Goal: Task Accomplishment & Management: Manage account settings

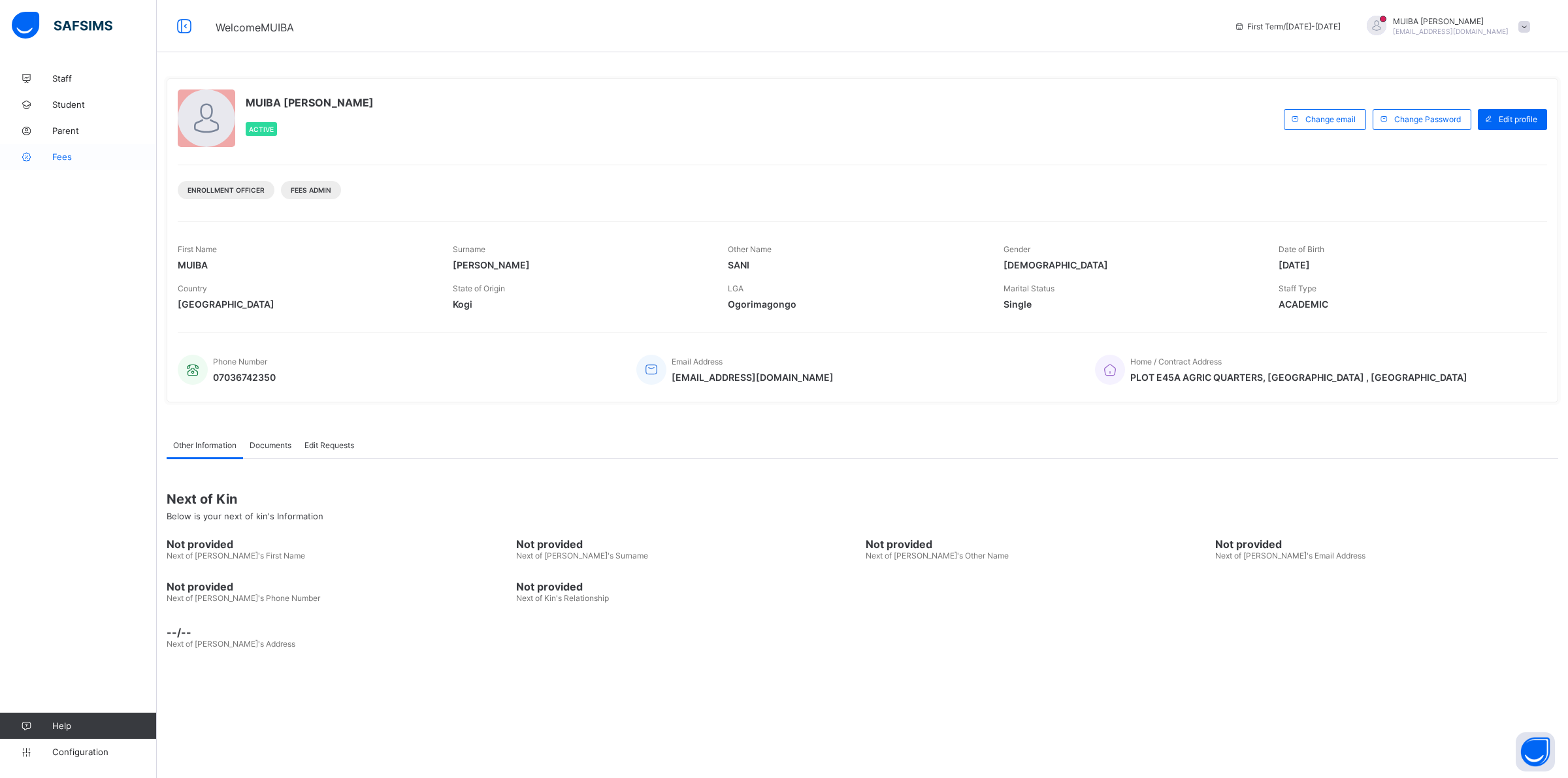
click at [66, 161] on span "Fees" at bounding box center [105, 157] width 105 height 11
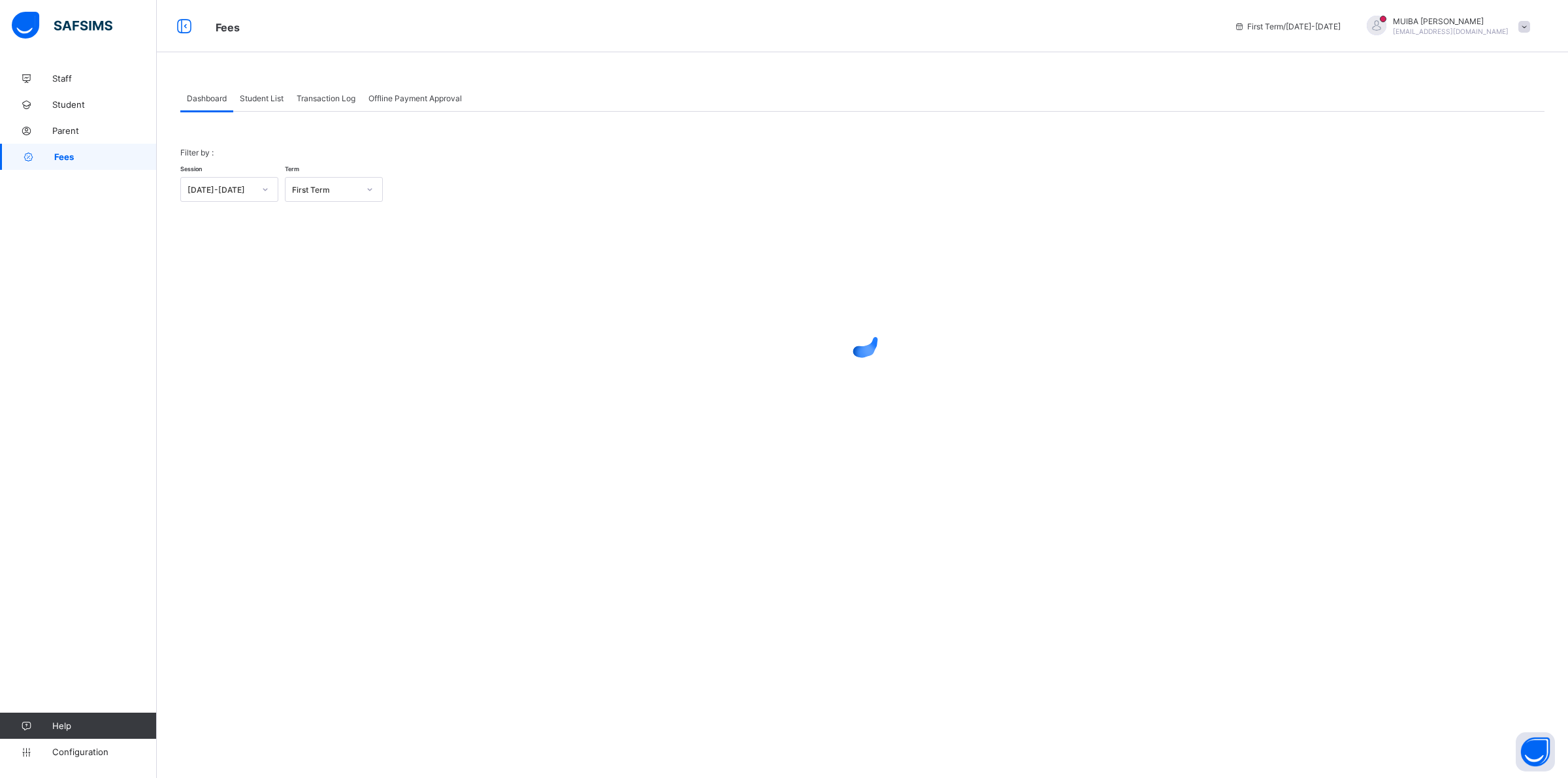
click at [265, 99] on span "Student List" at bounding box center [261, 98] width 44 height 10
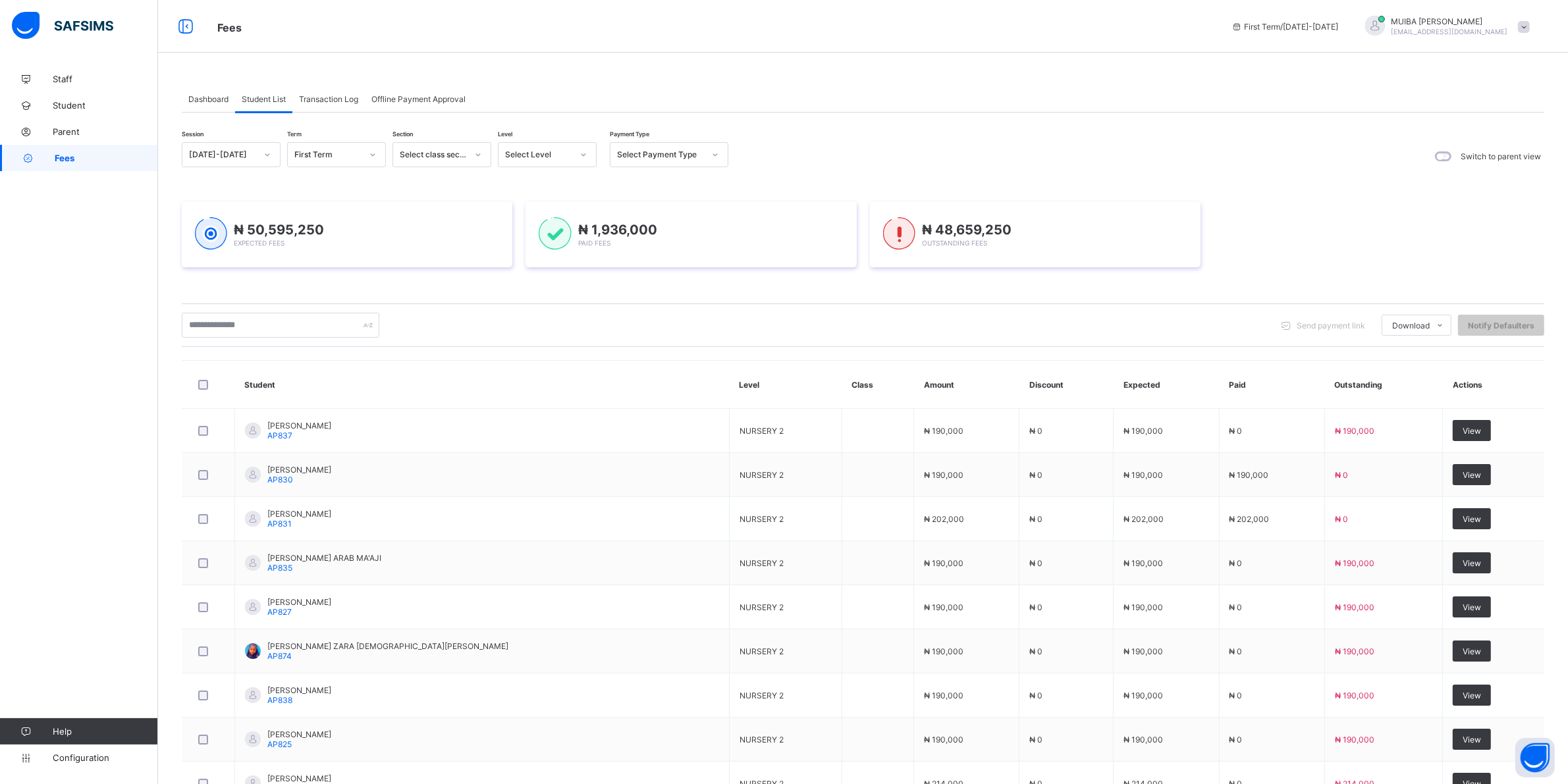
click at [581, 151] on icon at bounding box center [583, 154] width 8 height 13
click at [519, 222] on div "PN" at bounding box center [548, 224] width 98 height 20
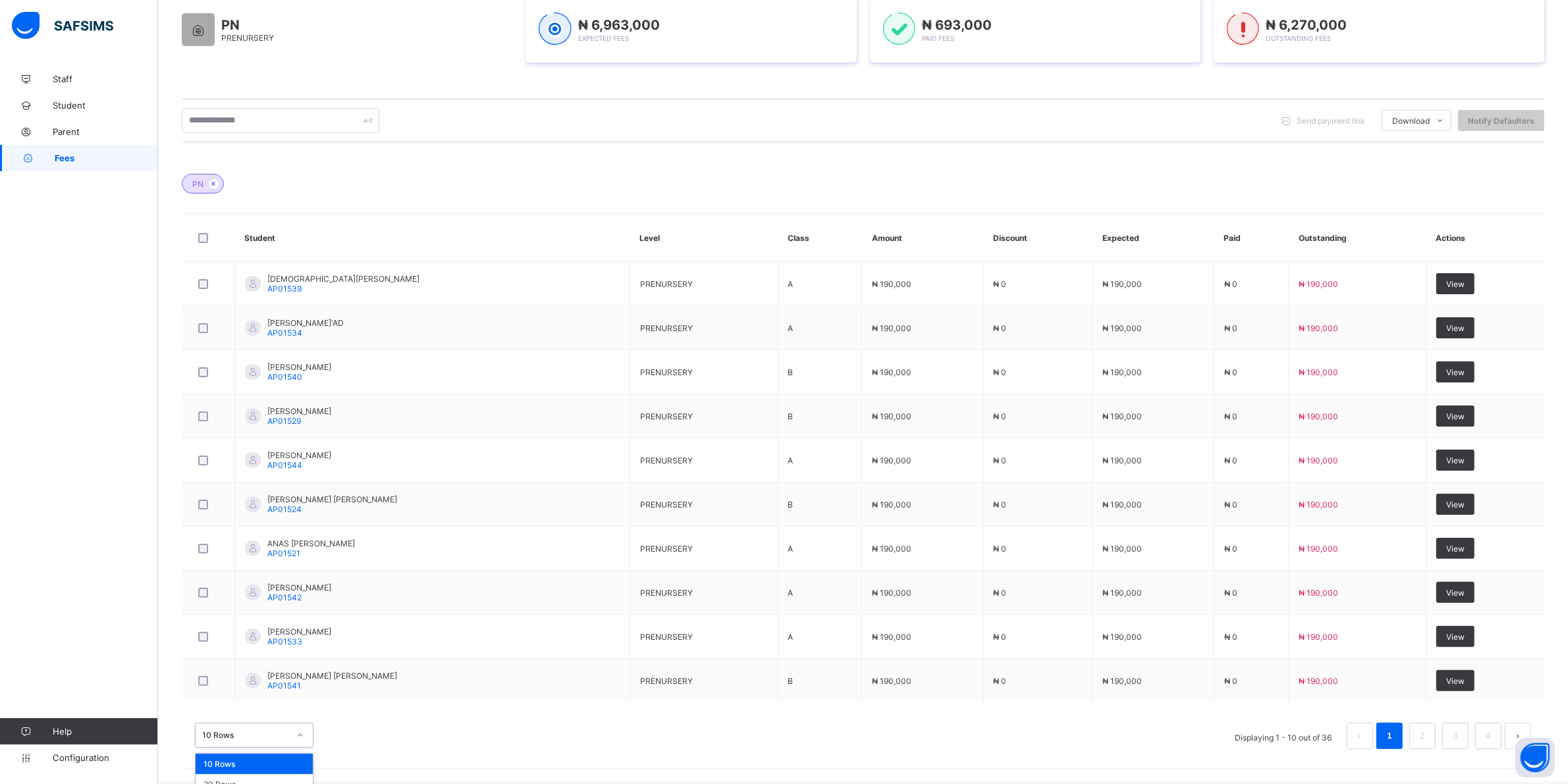
scroll to position [265, 0]
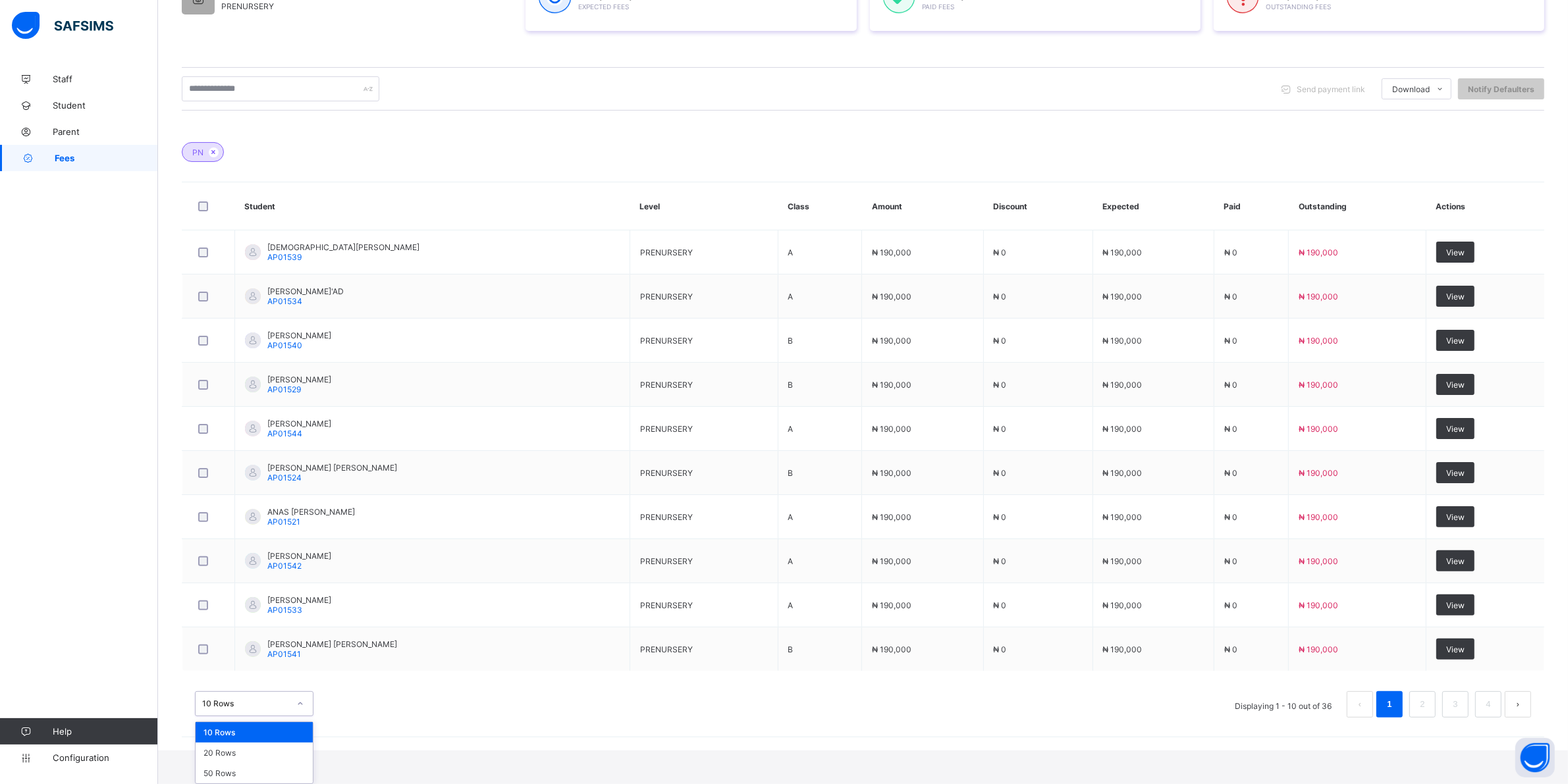
click at [298, 716] on div "option 10 Rows focused, 1 of 3. 3 results available. Use Up and Down to choose …" at bounding box center [254, 704] width 119 height 25
click at [215, 751] on div "20 Rows" at bounding box center [254, 753] width 117 height 20
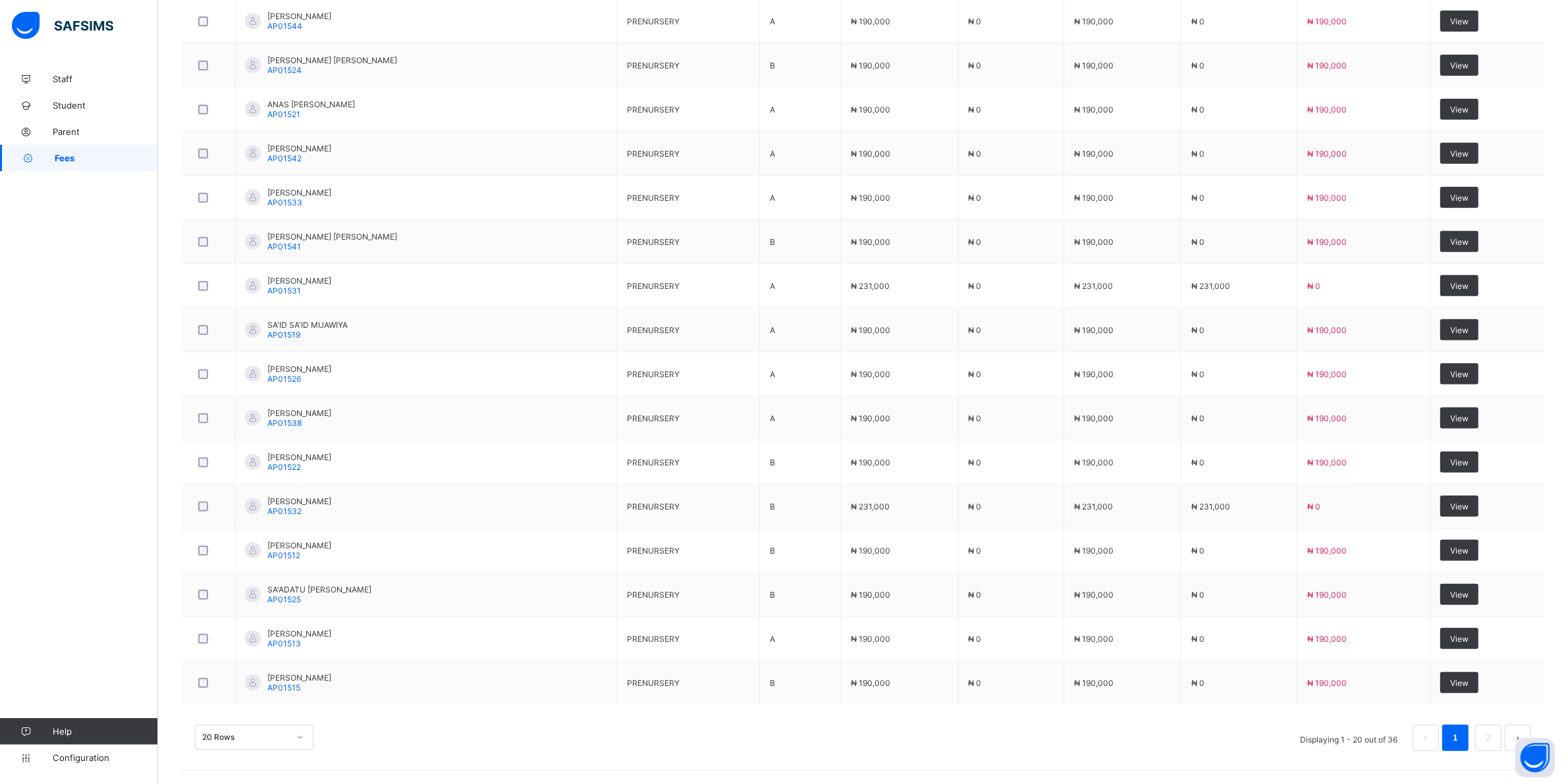
scroll to position [709, 0]
click at [303, 731] on div "20 Rows" at bounding box center [254, 737] width 119 height 25
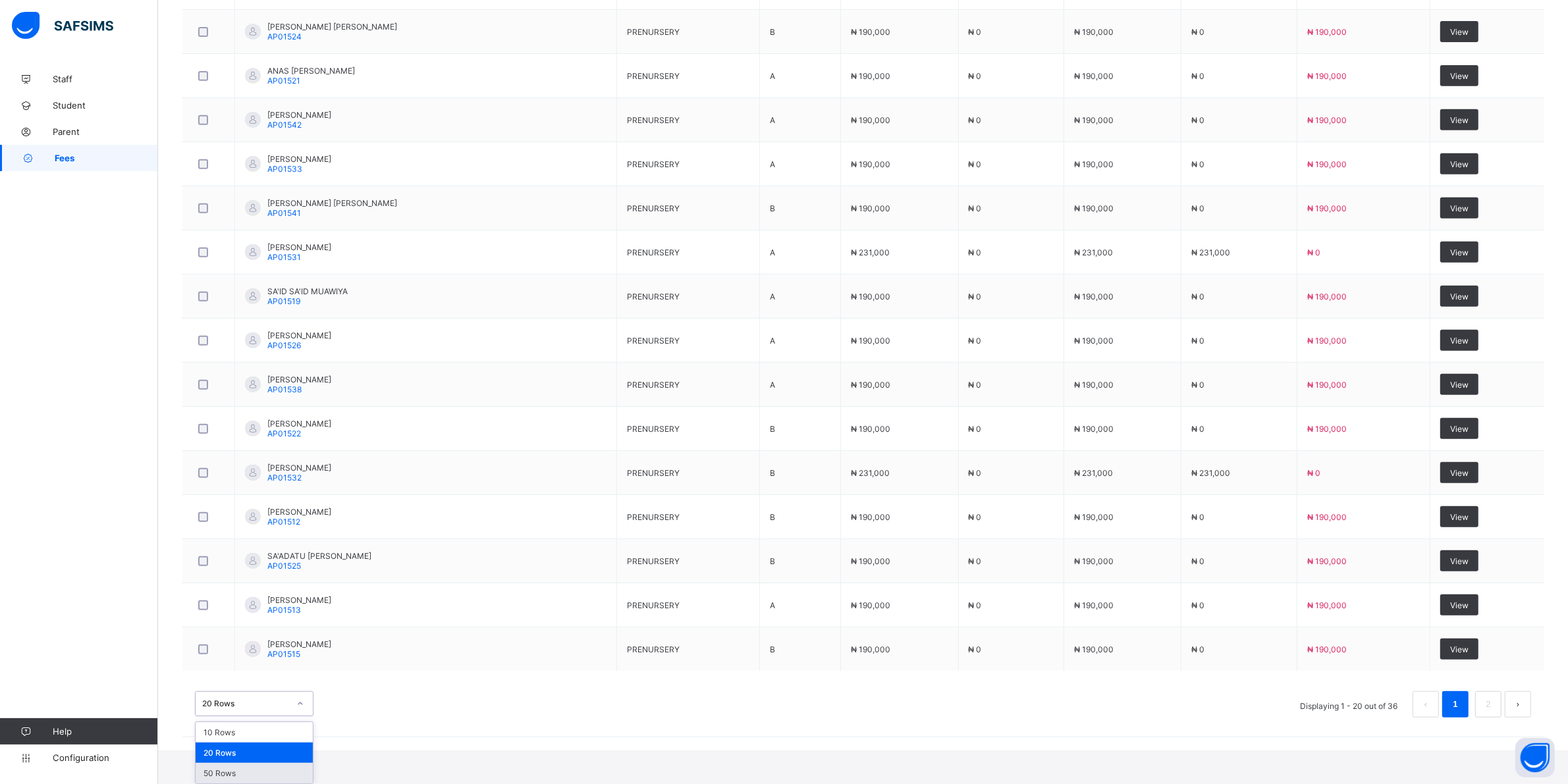
click at [239, 772] on div "50 Rows" at bounding box center [254, 773] width 117 height 20
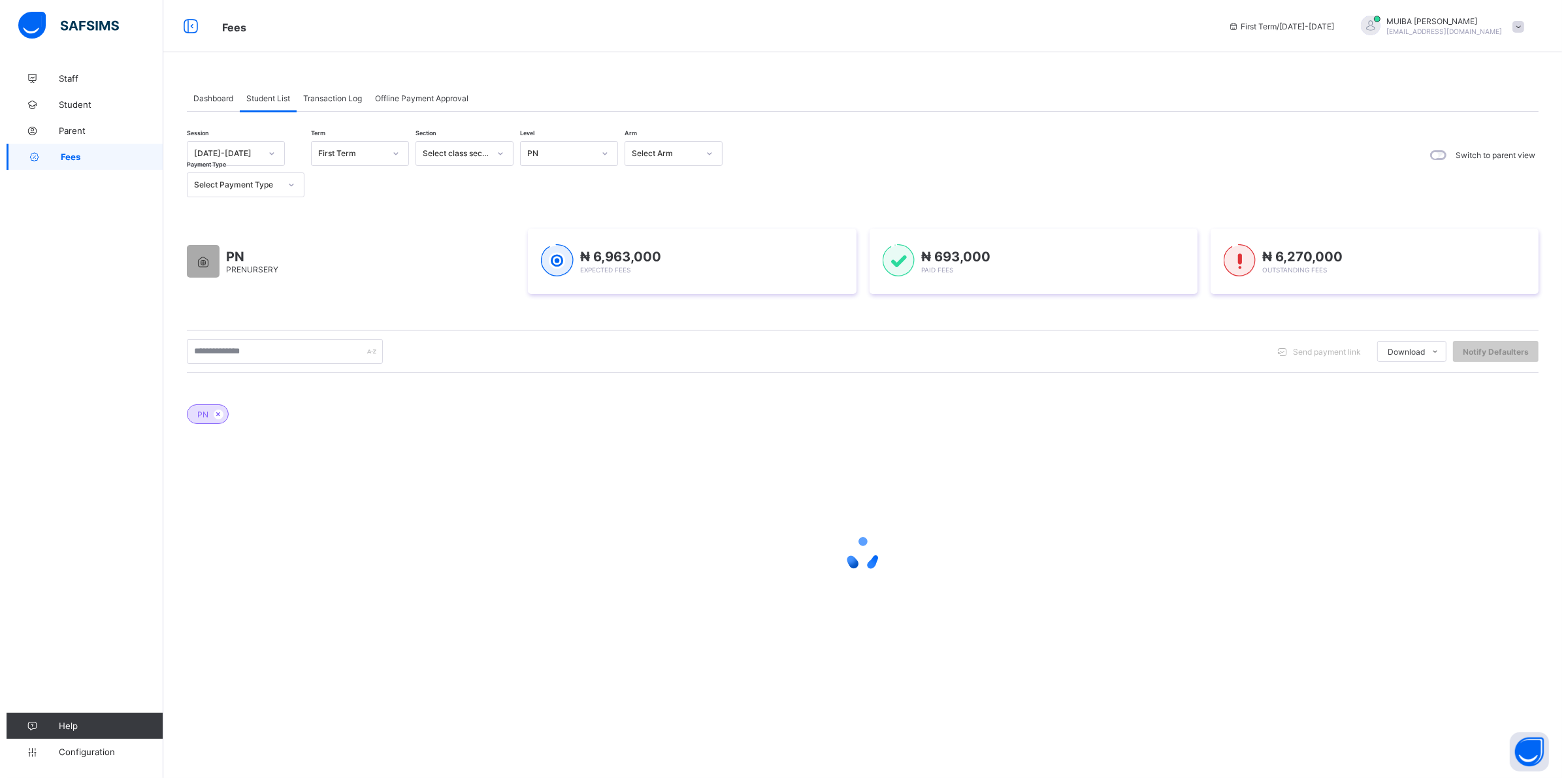
scroll to position [0, 0]
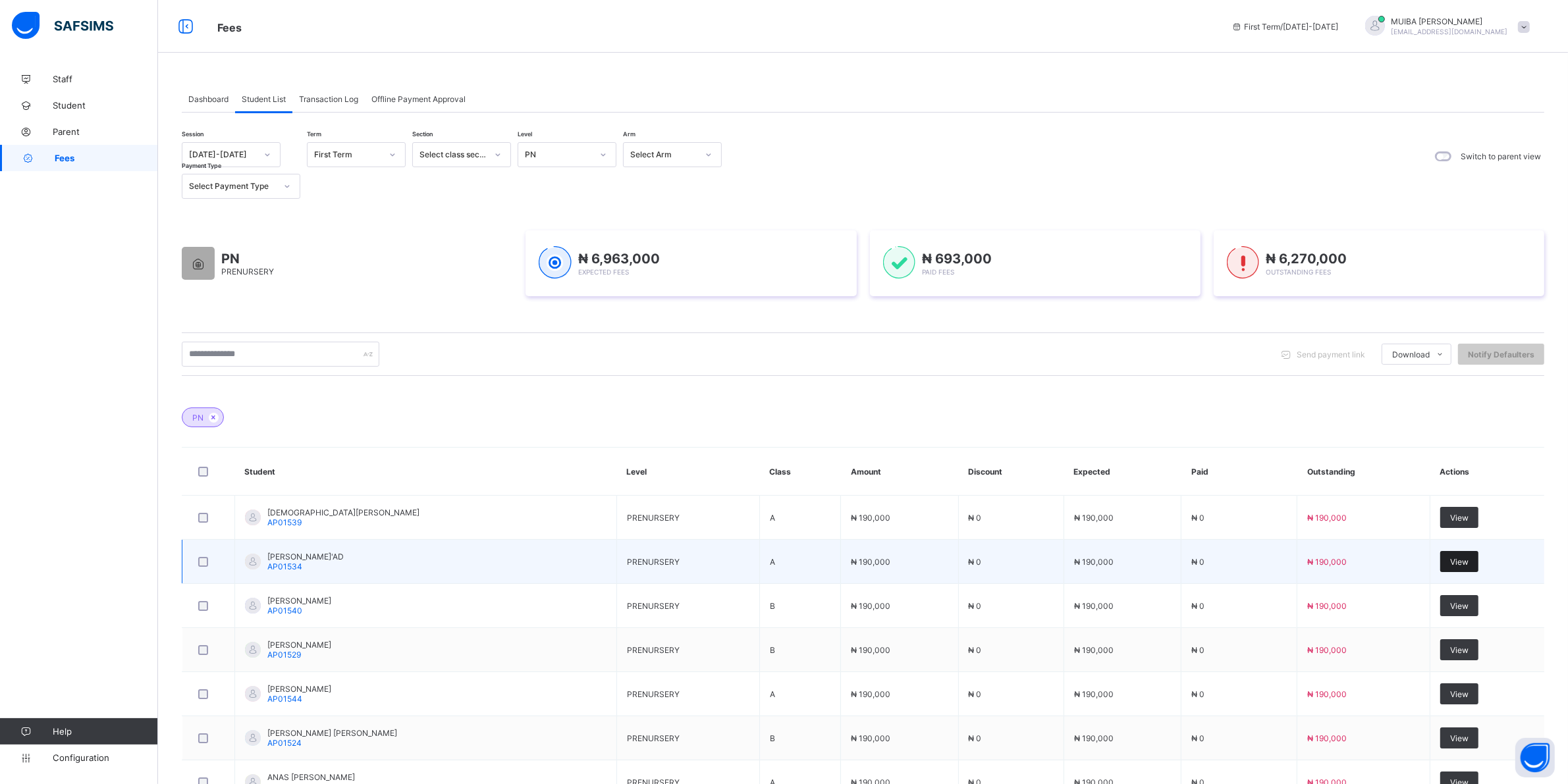
click at [1469, 557] on span "View" at bounding box center [1460, 562] width 19 height 10
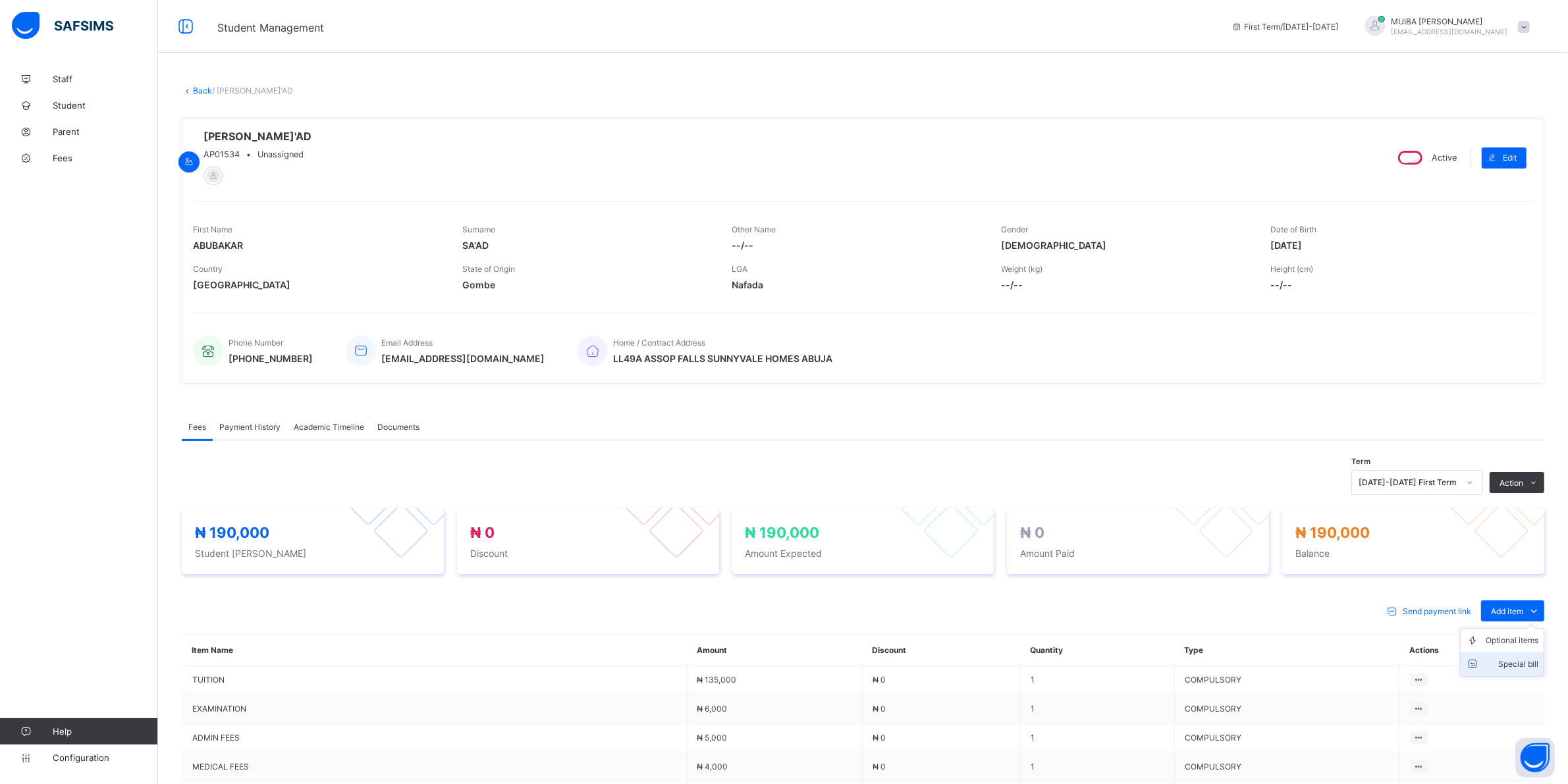
click at [1529, 668] on div "Special bill" at bounding box center [1512, 664] width 53 height 13
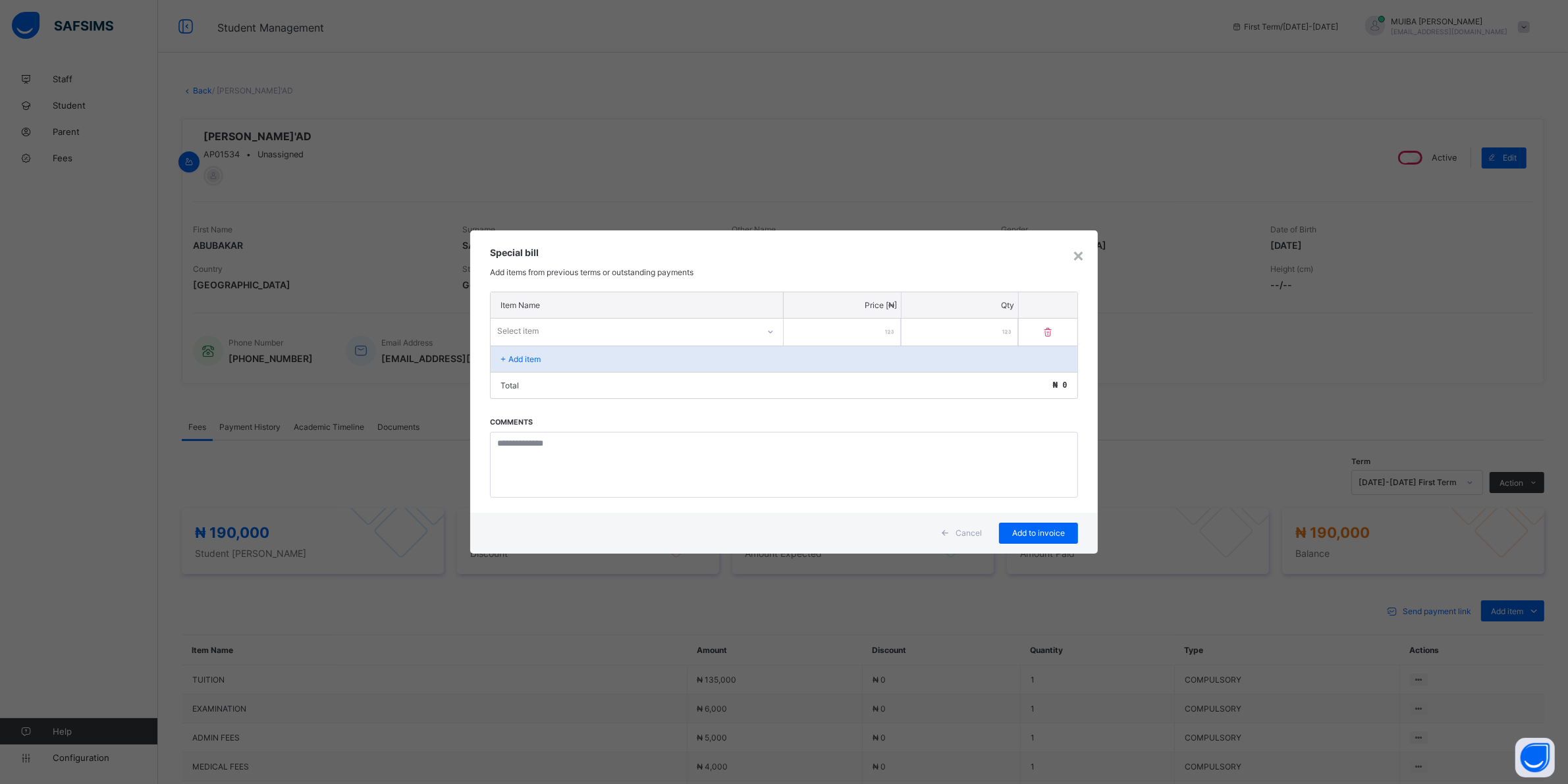
click at [677, 324] on div "Select item" at bounding box center [624, 331] width 267 height 19
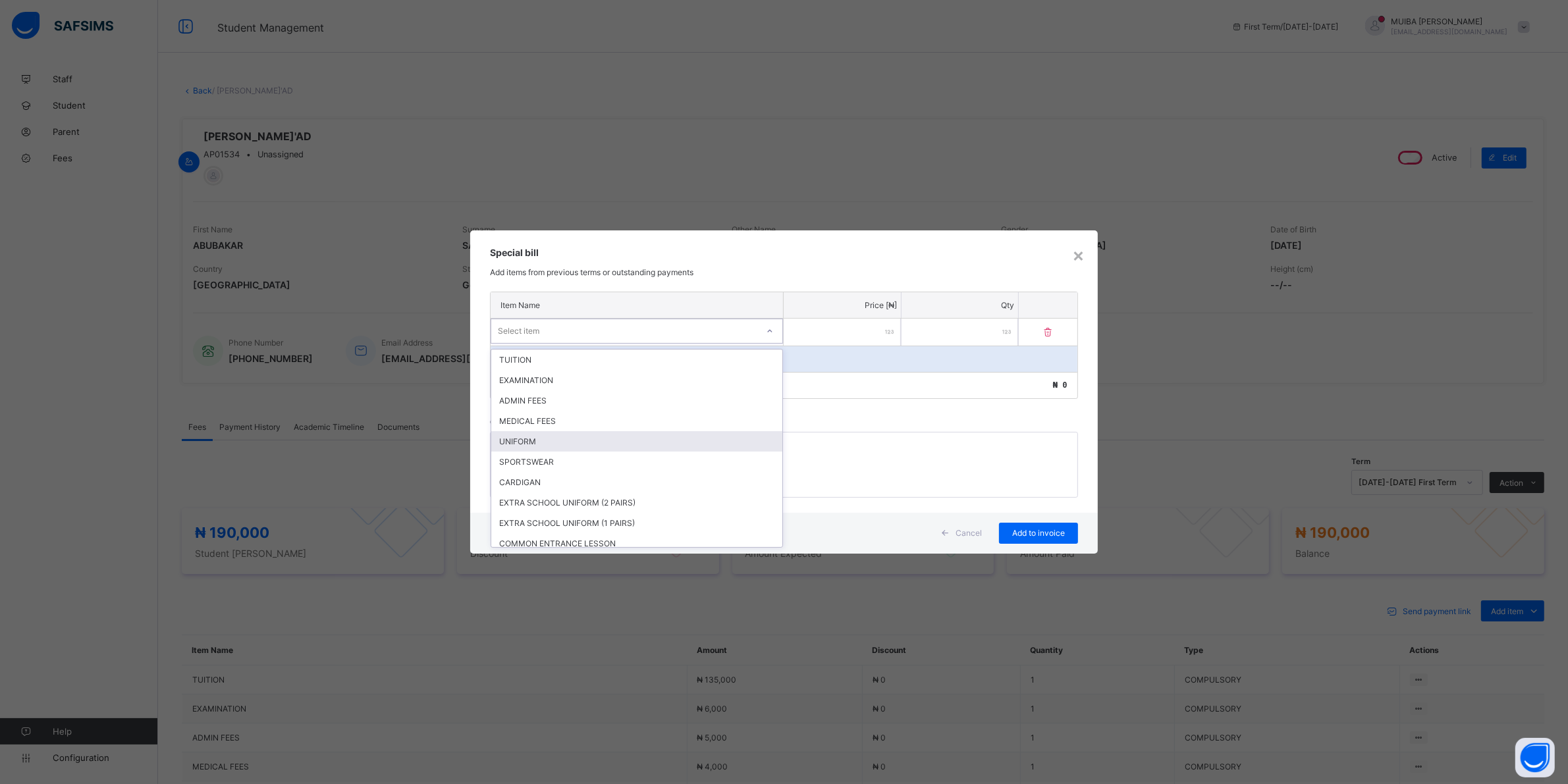
click at [531, 440] on div "UNIFORM" at bounding box center [637, 442] width 291 height 20
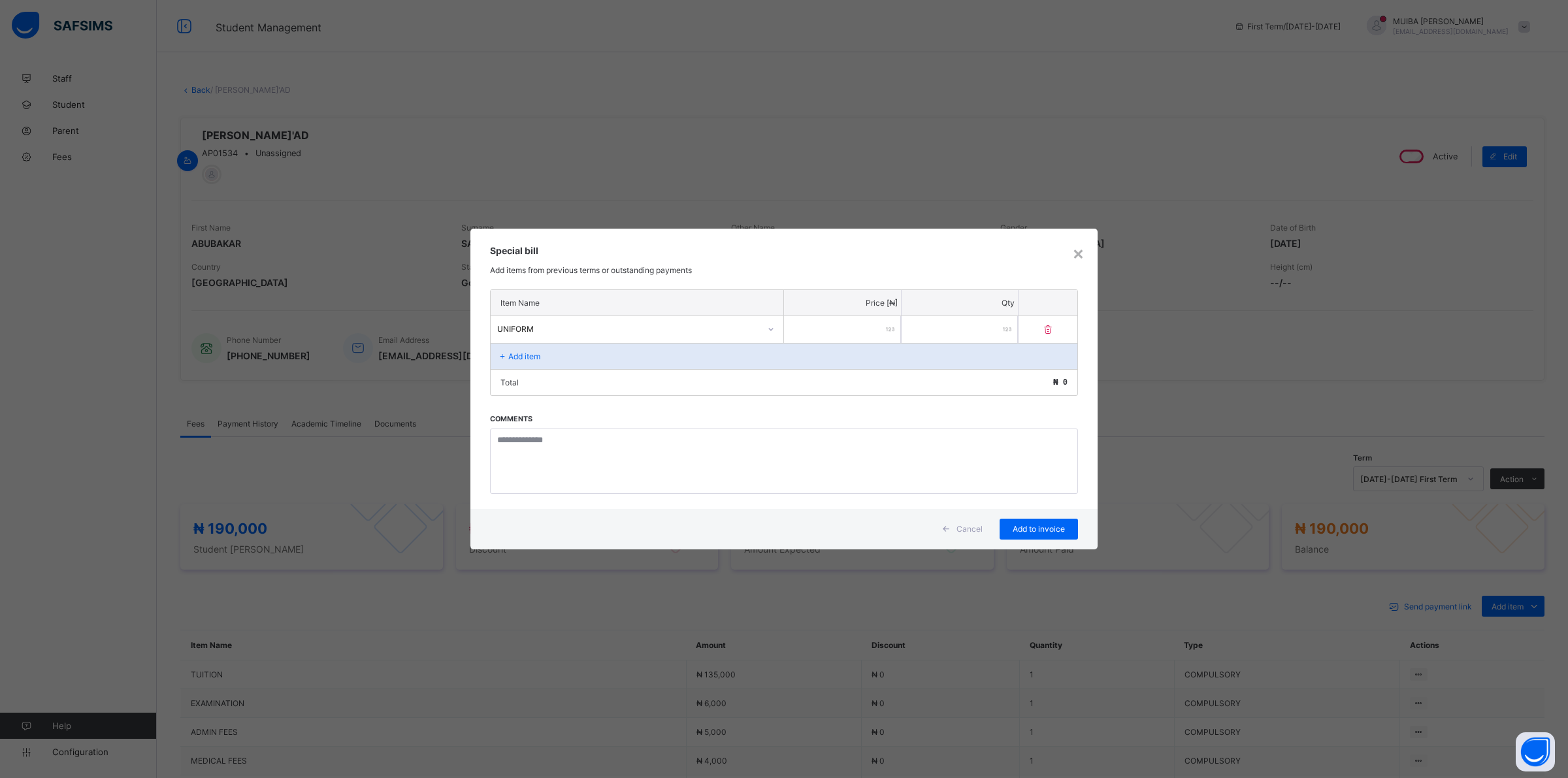
click at [840, 325] on input "number" at bounding box center [843, 330] width 117 height 27
type input "*****"
click at [1017, 532] on div "Add to invoice" at bounding box center [1039, 528] width 79 height 21
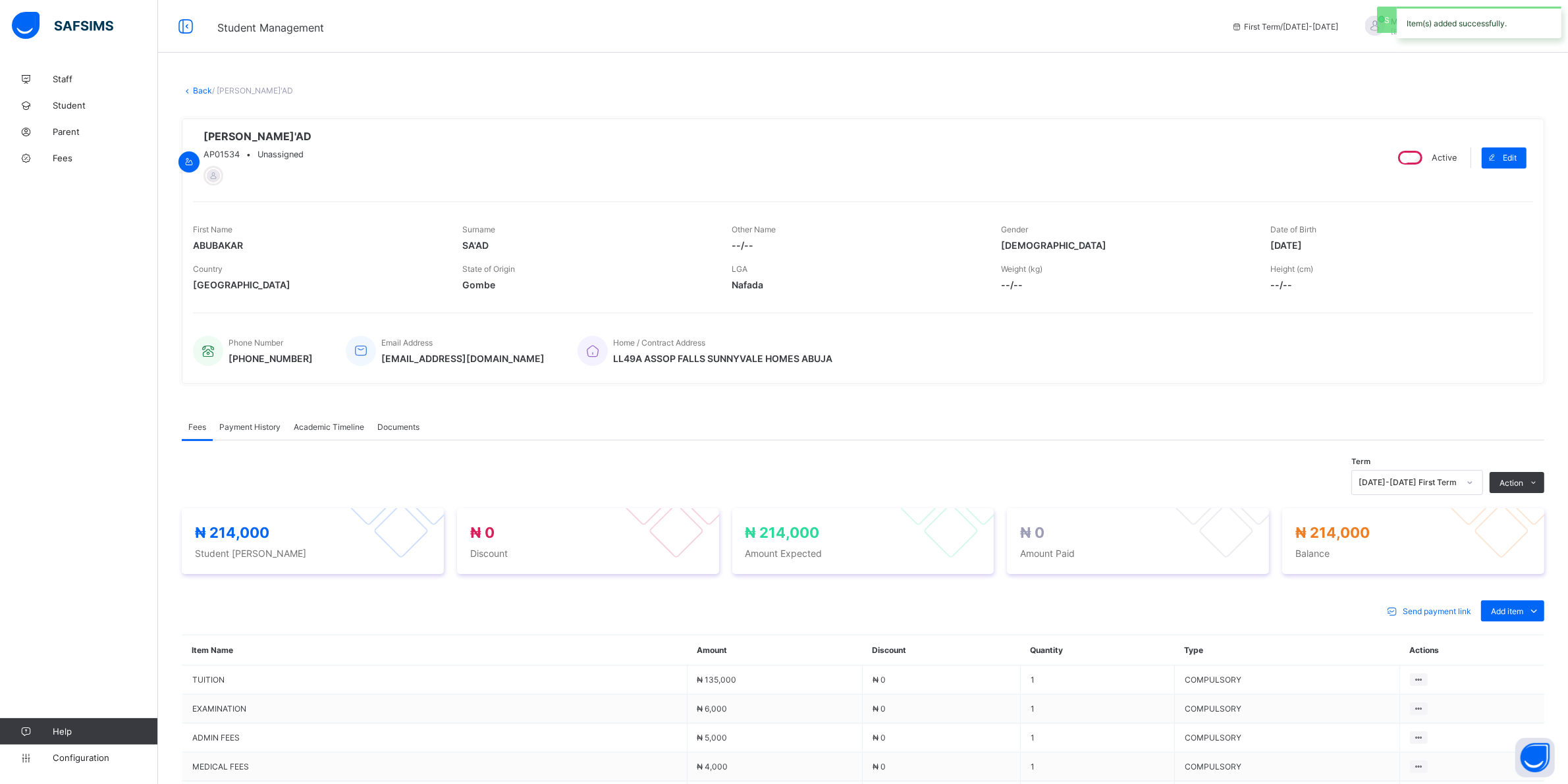
drag, startPoint x: 1538, startPoint y: 670, endPoint x: 1525, endPoint y: 665, distance: 13.9
click at [0, 0] on div "Special bill" at bounding box center [0, 0] width 0 height 0
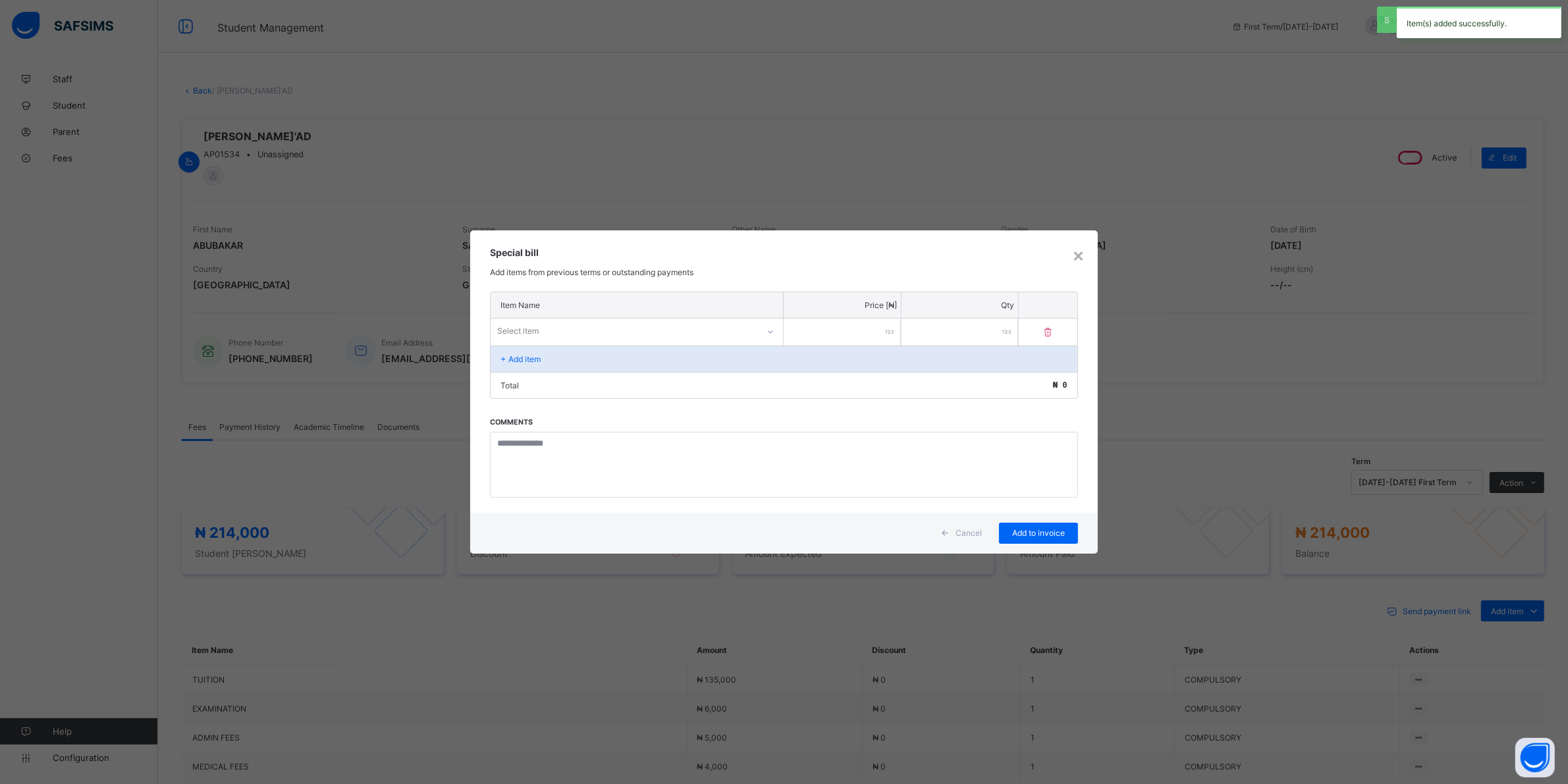
click at [762, 329] on div at bounding box center [770, 331] width 23 height 21
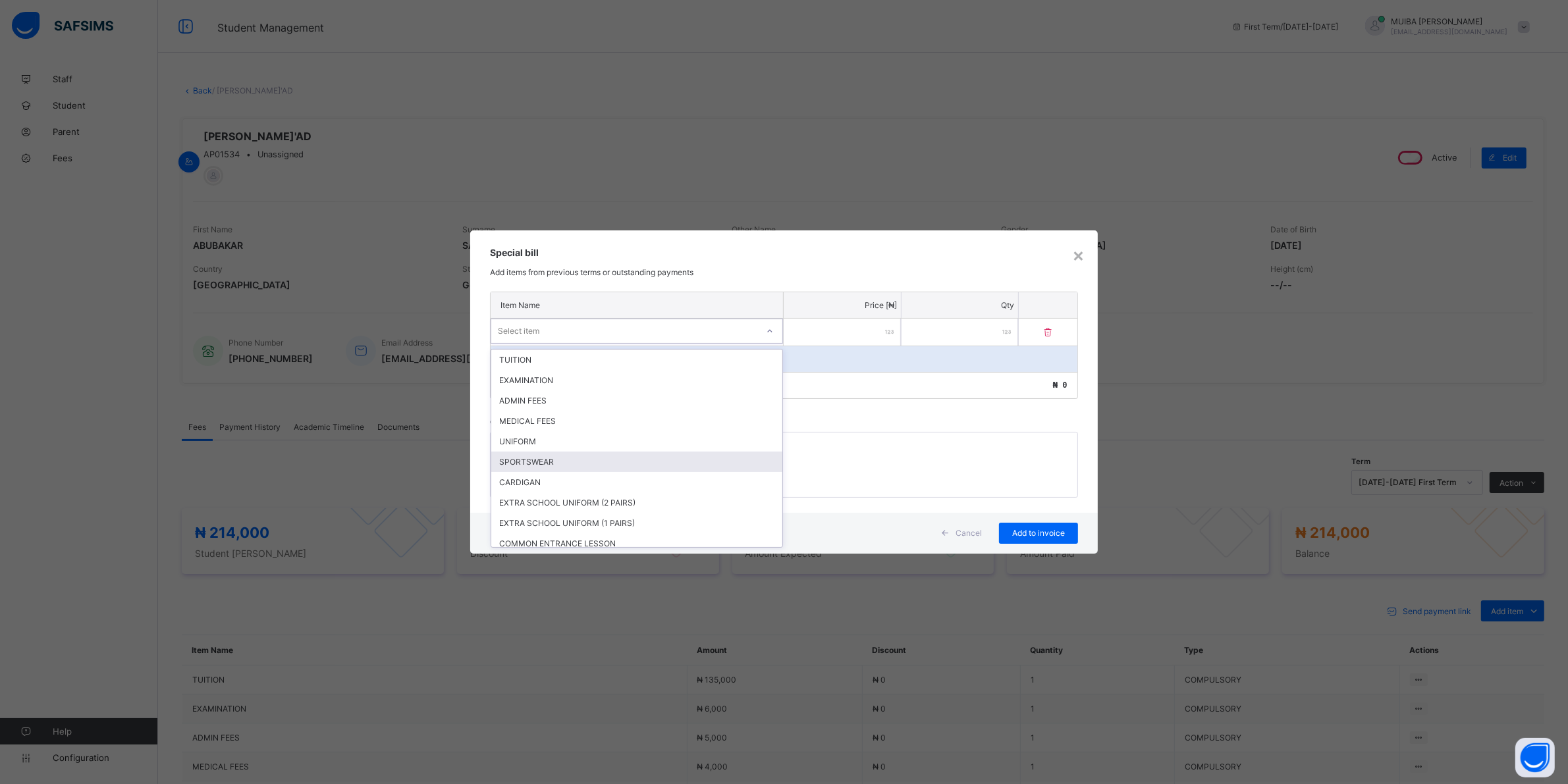
click at [527, 456] on div "SPORTSWEAR" at bounding box center [637, 462] width 291 height 20
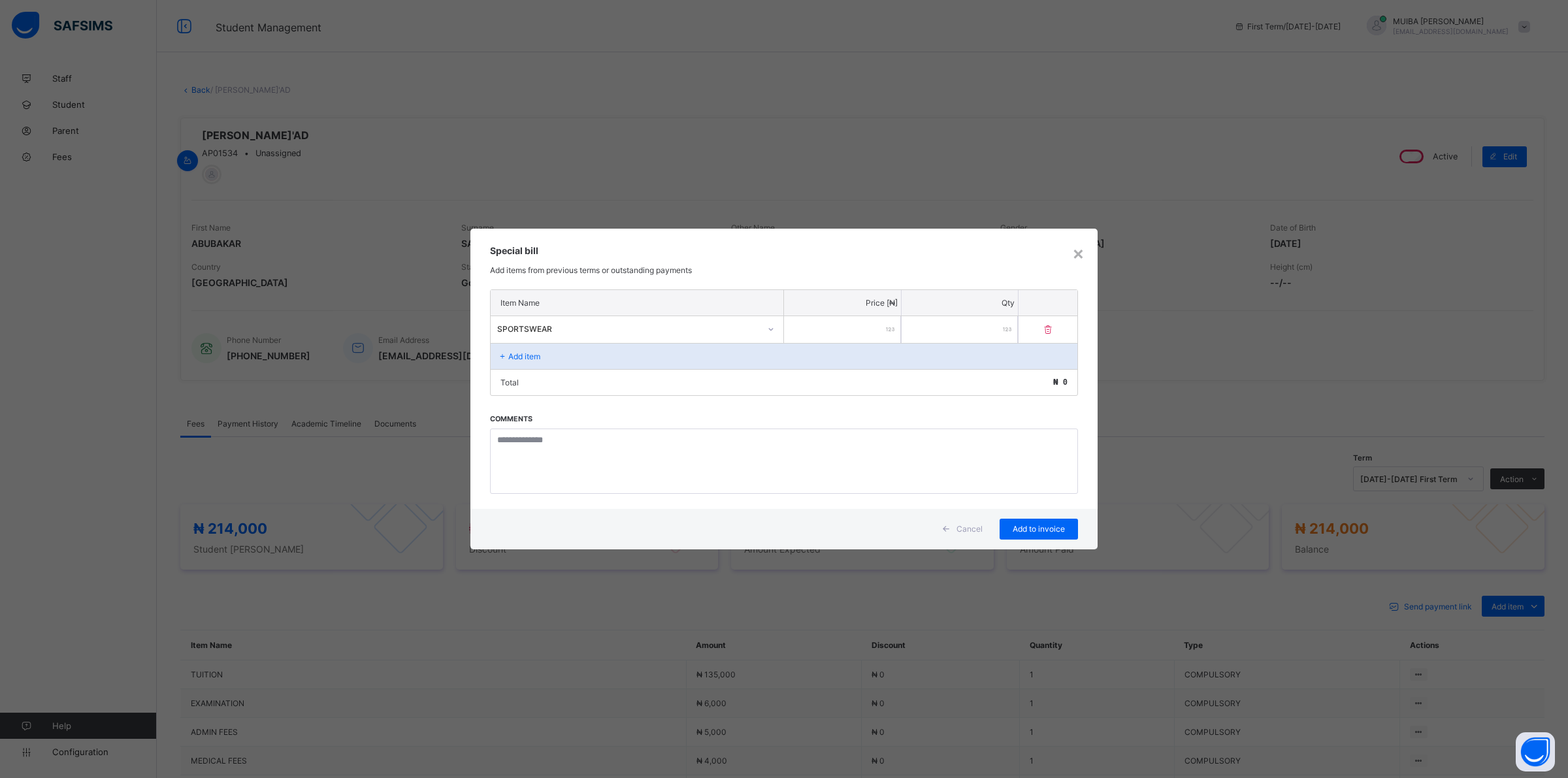
click at [828, 328] on input "number" at bounding box center [843, 330] width 117 height 27
type input "*****"
click at [1040, 524] on span "Add to invoice" at bounding box center [1038, 528] width 59 height 10
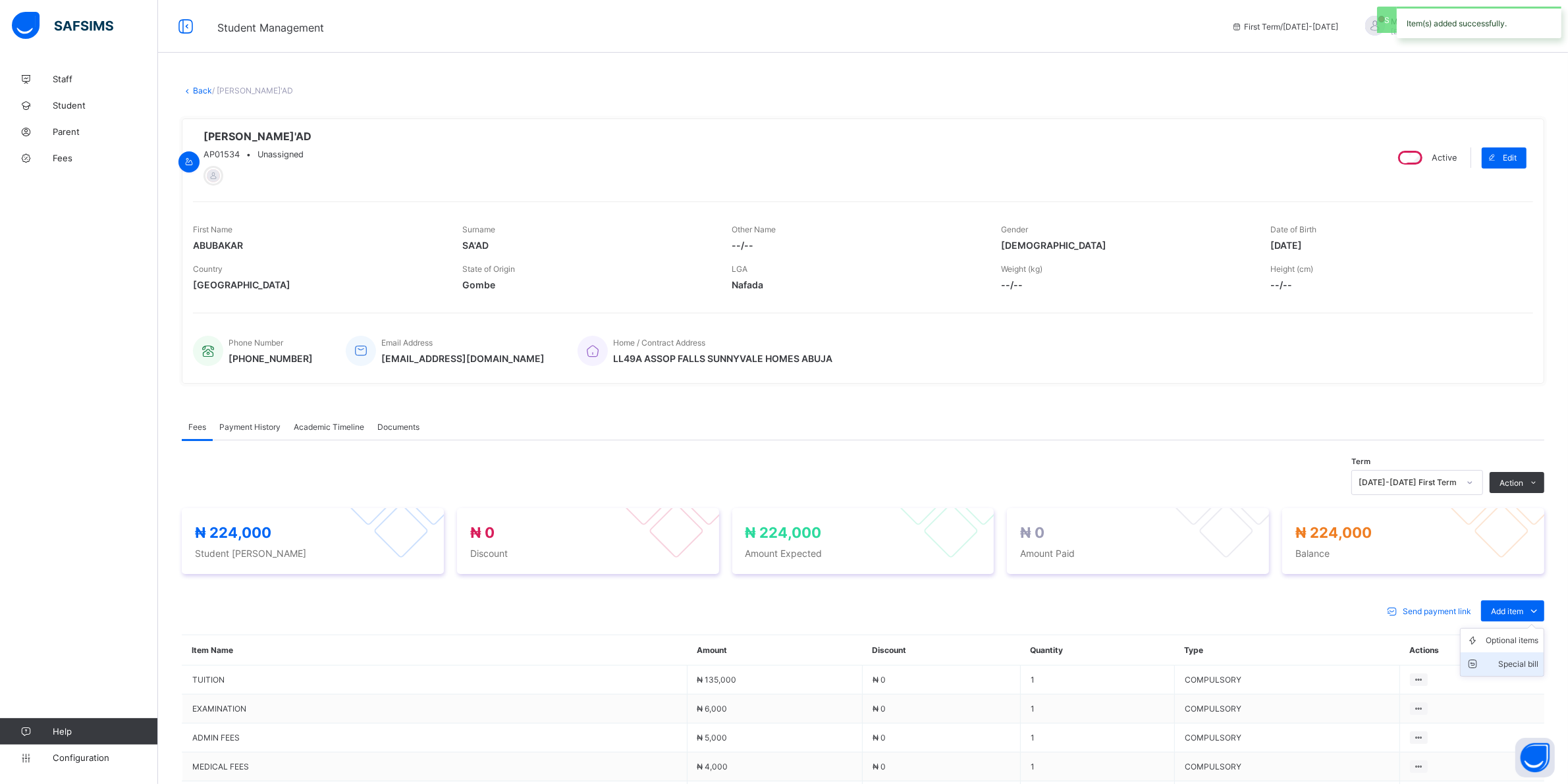
click at [1528, 666] on div "Special bill" at bounding box center [1512, 664] width 53 height 13
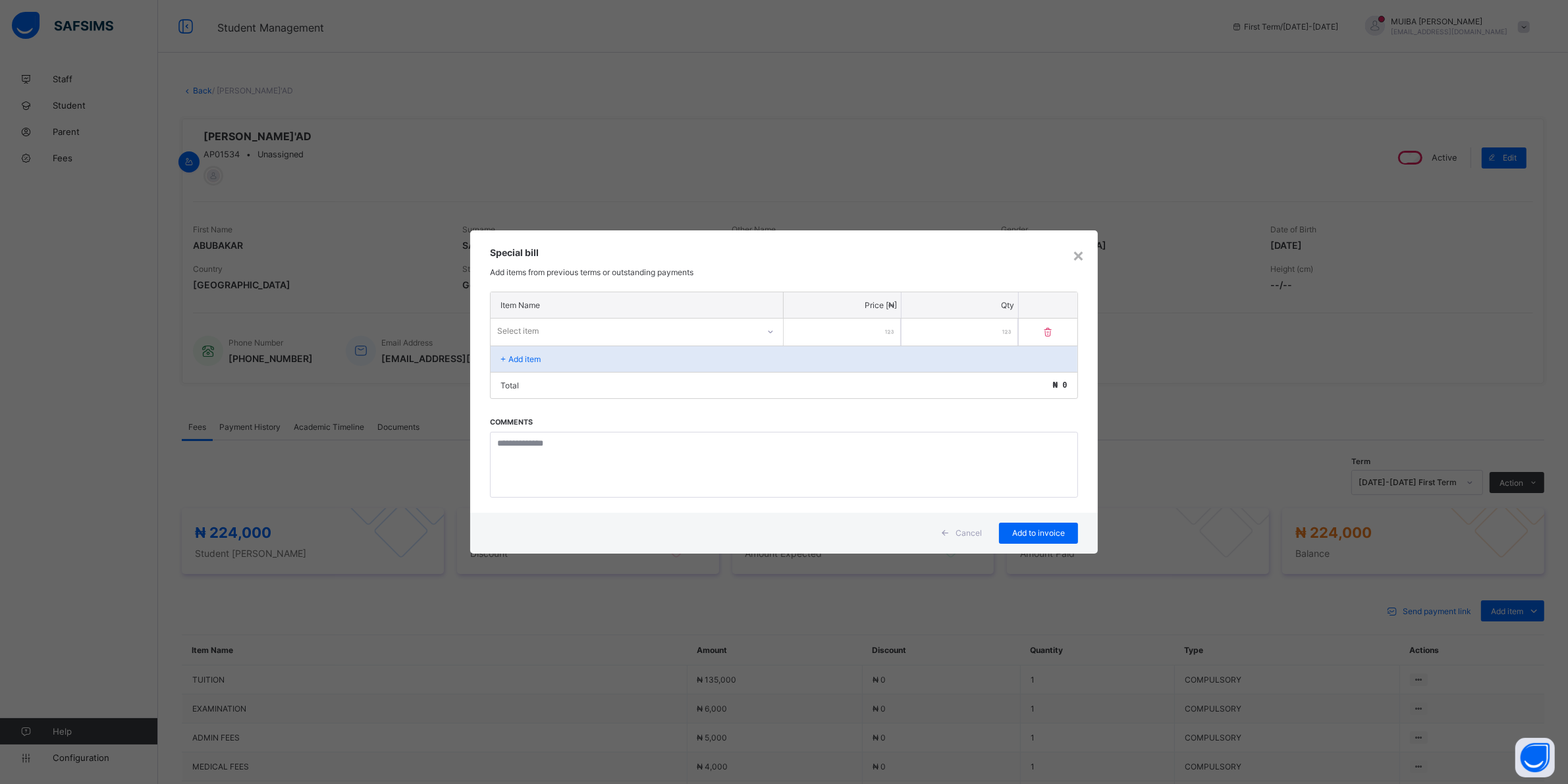
click at [728, 333] on div "Select item" at bounding box center [624, 331] width 267 height 19
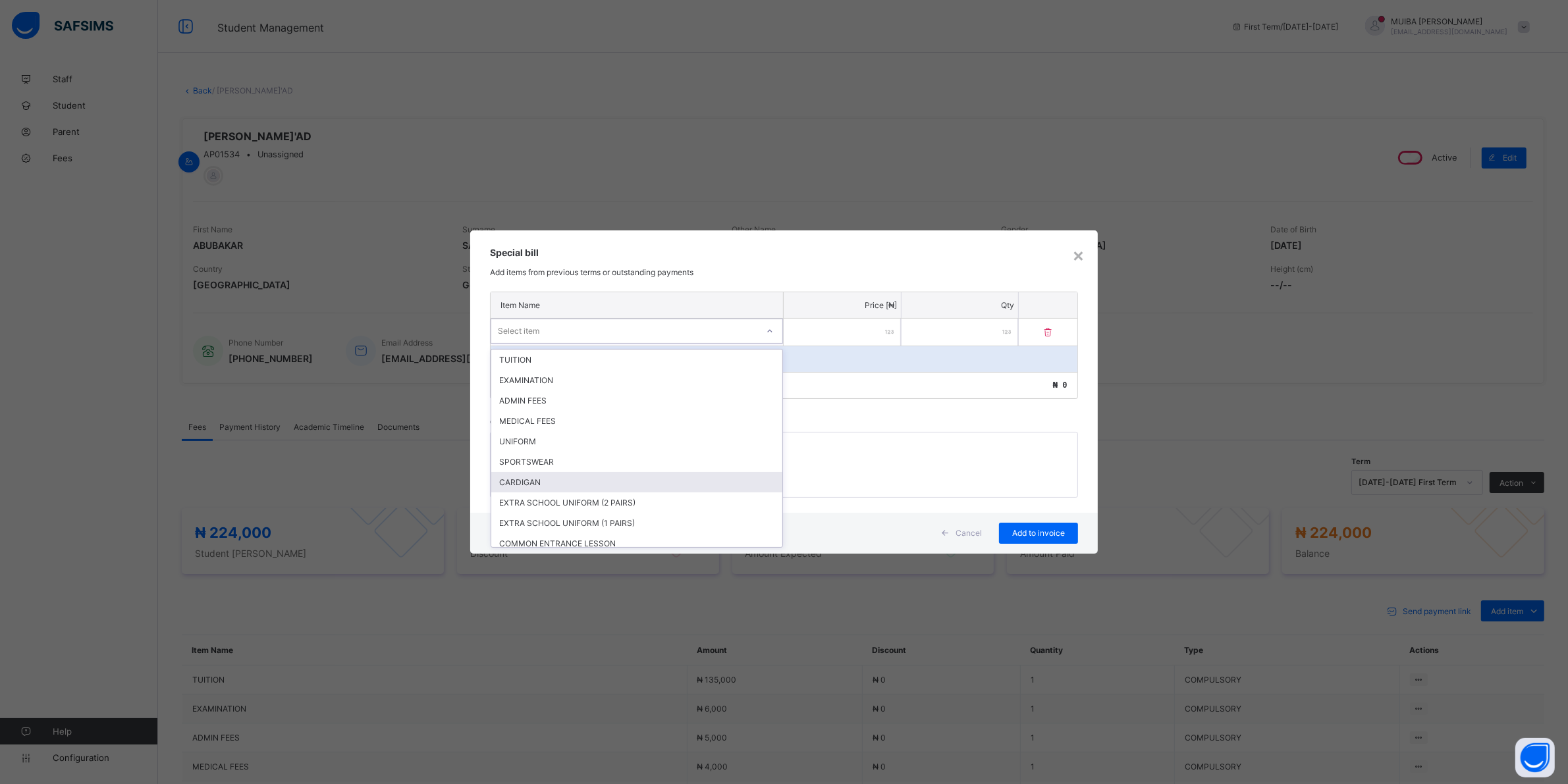
drag, startPoint x: 527, startPoint y: 479, endPoint x: 544, endPoint y: 471, distance: 18.8
click at [527, 480] on div "CARDIGAN" at bounding box center [637, 482] width 291 height 20
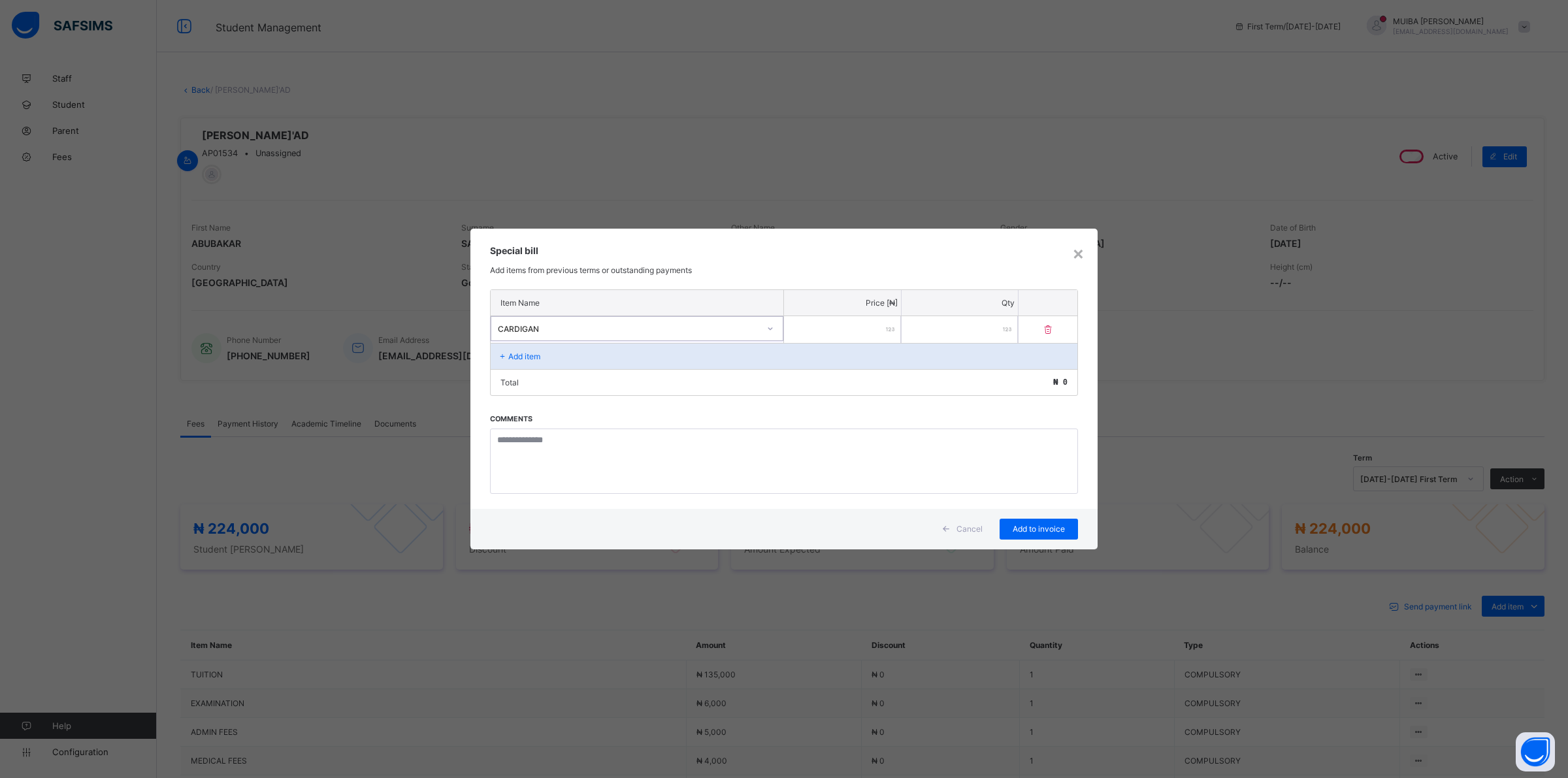
click at [873, 317] on input "number" at bounding box center [843, 330] width 117 height 27
type input "****"
click at [1039, 521] on div "Add to invoice" at bounding box center [1039, 528] width 79 height 21
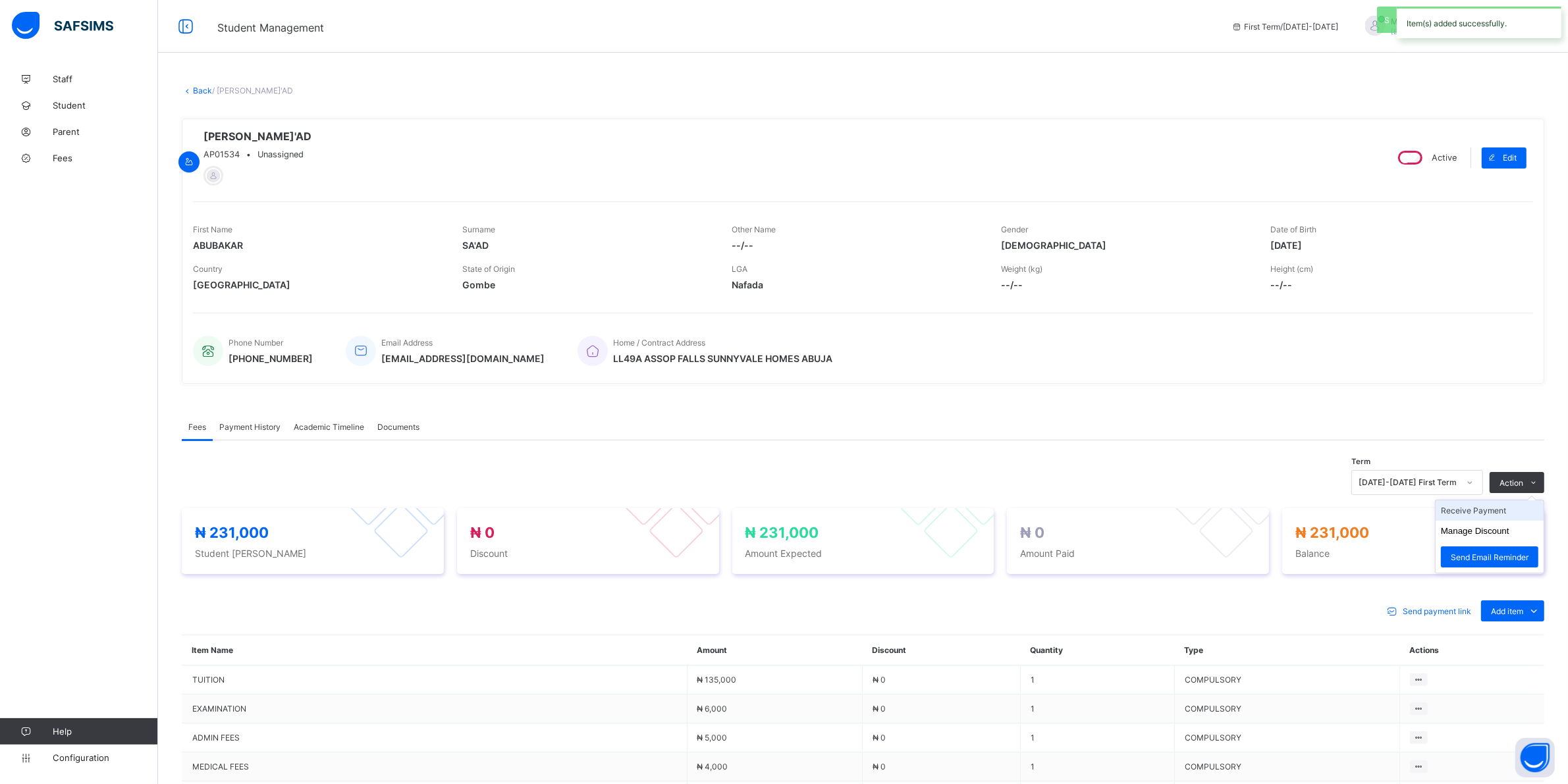
click at [1482, 514] on li "Receive Payment" at bounding box center [1490, 511] width 108 height 20
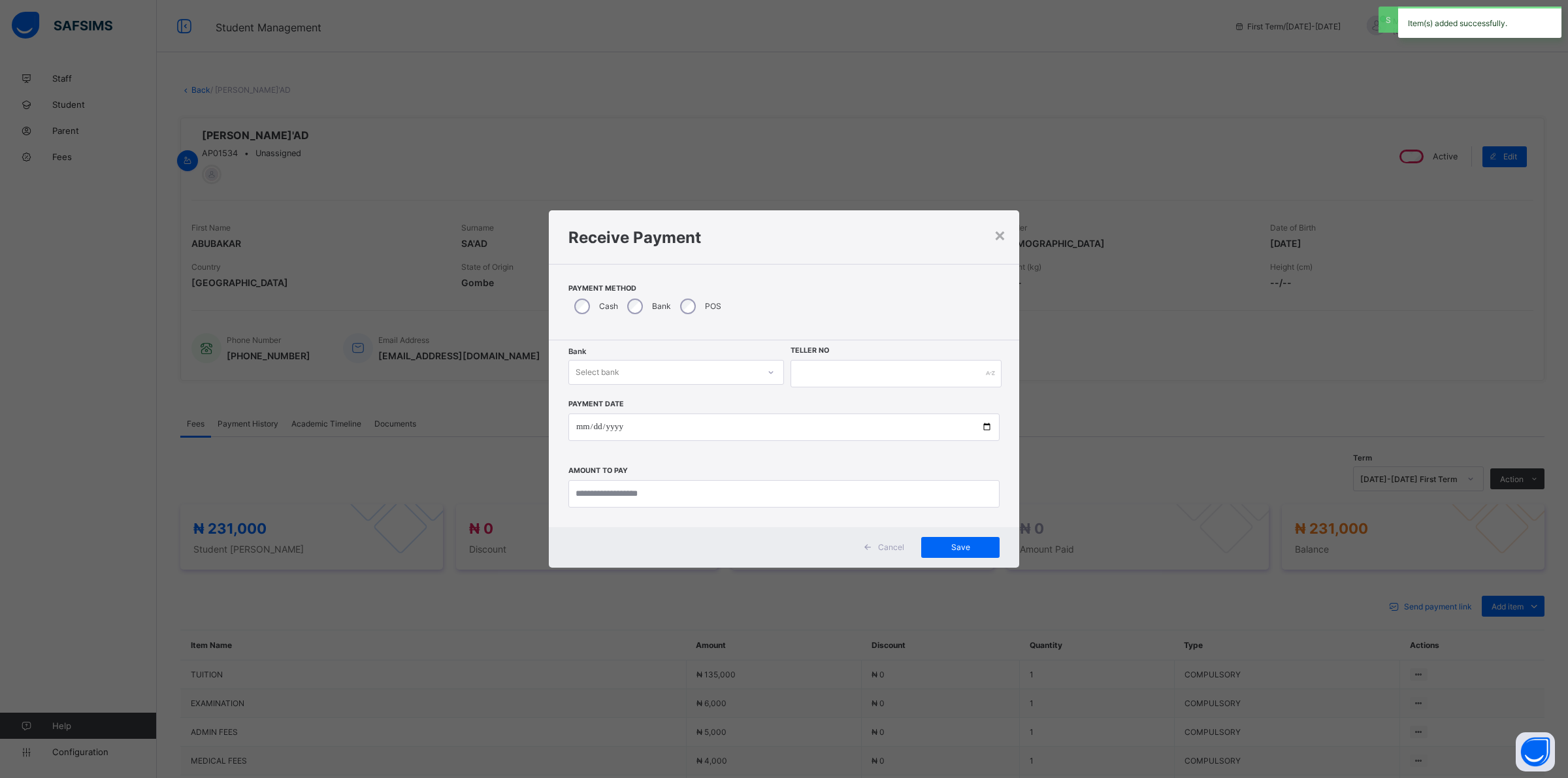
click at [759, 372] on div at bounding box center [770, 372] width 22 height 21
click at [687, 402] on div "Jaiz Bank - Alhamideen Academy" at bounding box center [676, 401] width 214 height 20
click at [831, 374] on input "text" at bounding box center [896, 374] width 211 height 28
type input "******"
click at [574, 430] on input "date" at bounding box center [784, 428] width 431 height 28
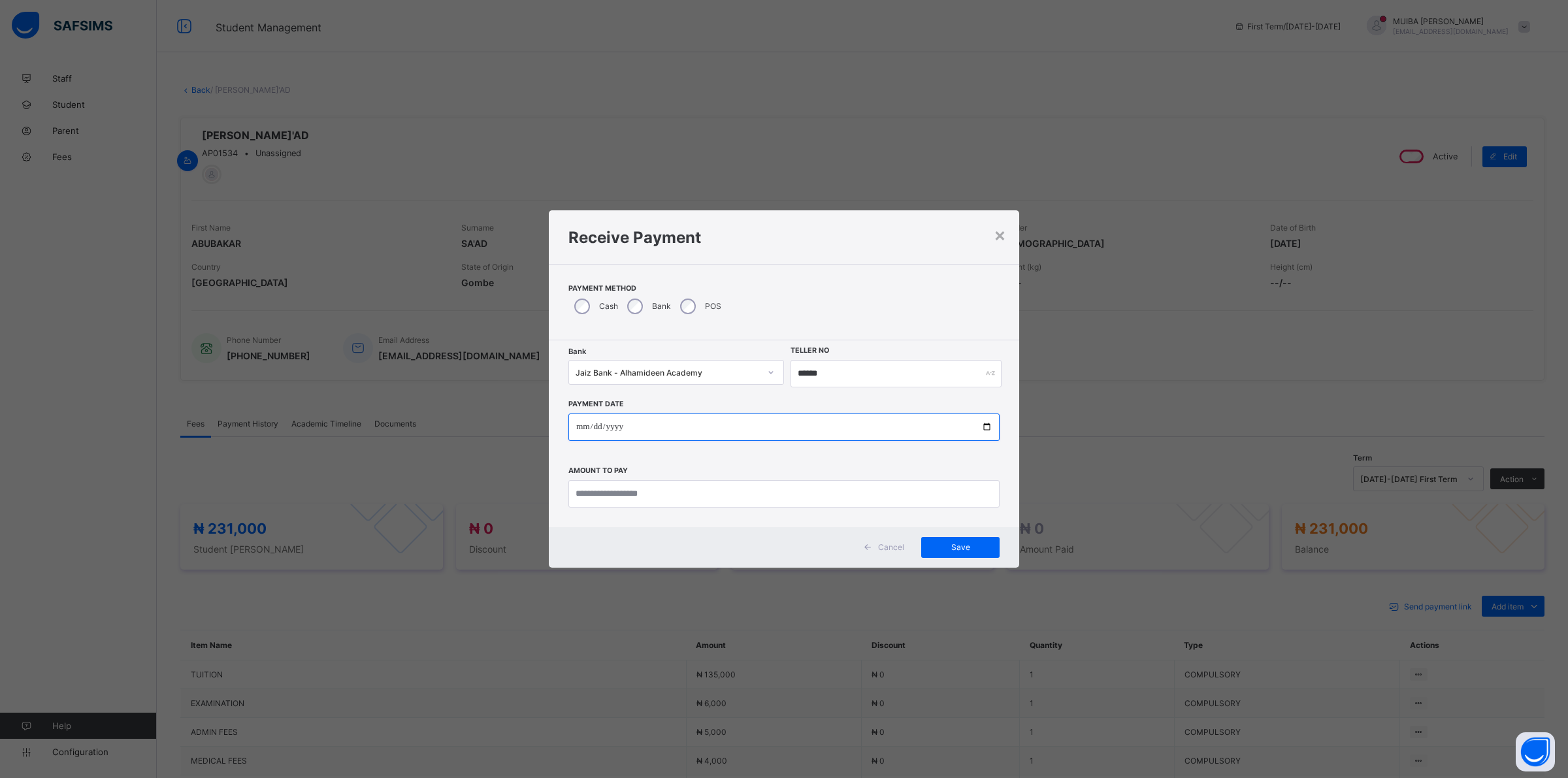
type input "**********"
click at [612, 495] on input "currency" at bounding box center [784, 494] width 431 height 28
type input "*********"
click at [951, 550] on span "Save" at bounding box center [960, 547] width 59 height 10
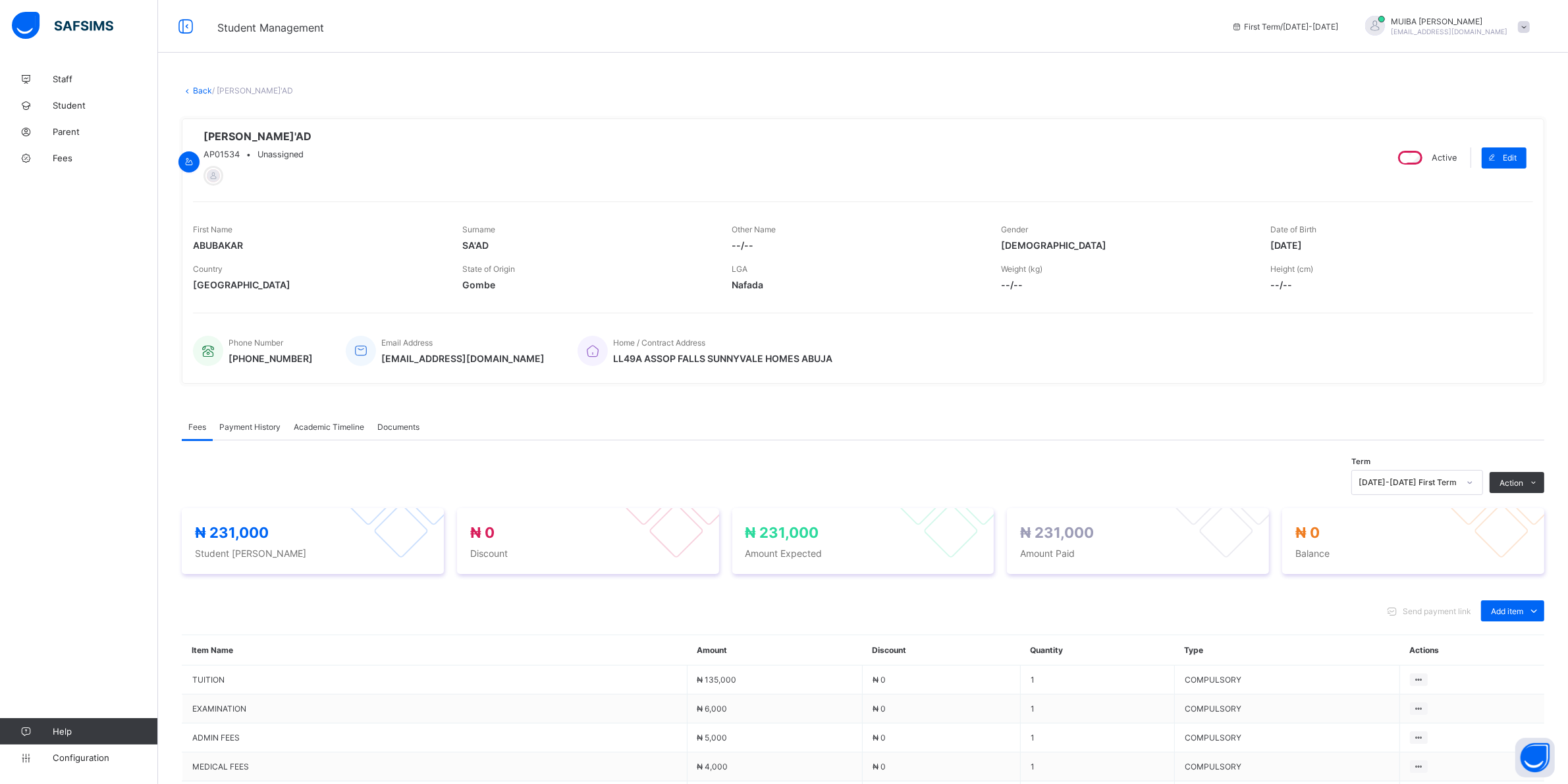
click at [249, 430] on span "Payment History" at bounding box center [249, 427] width 61 height 10
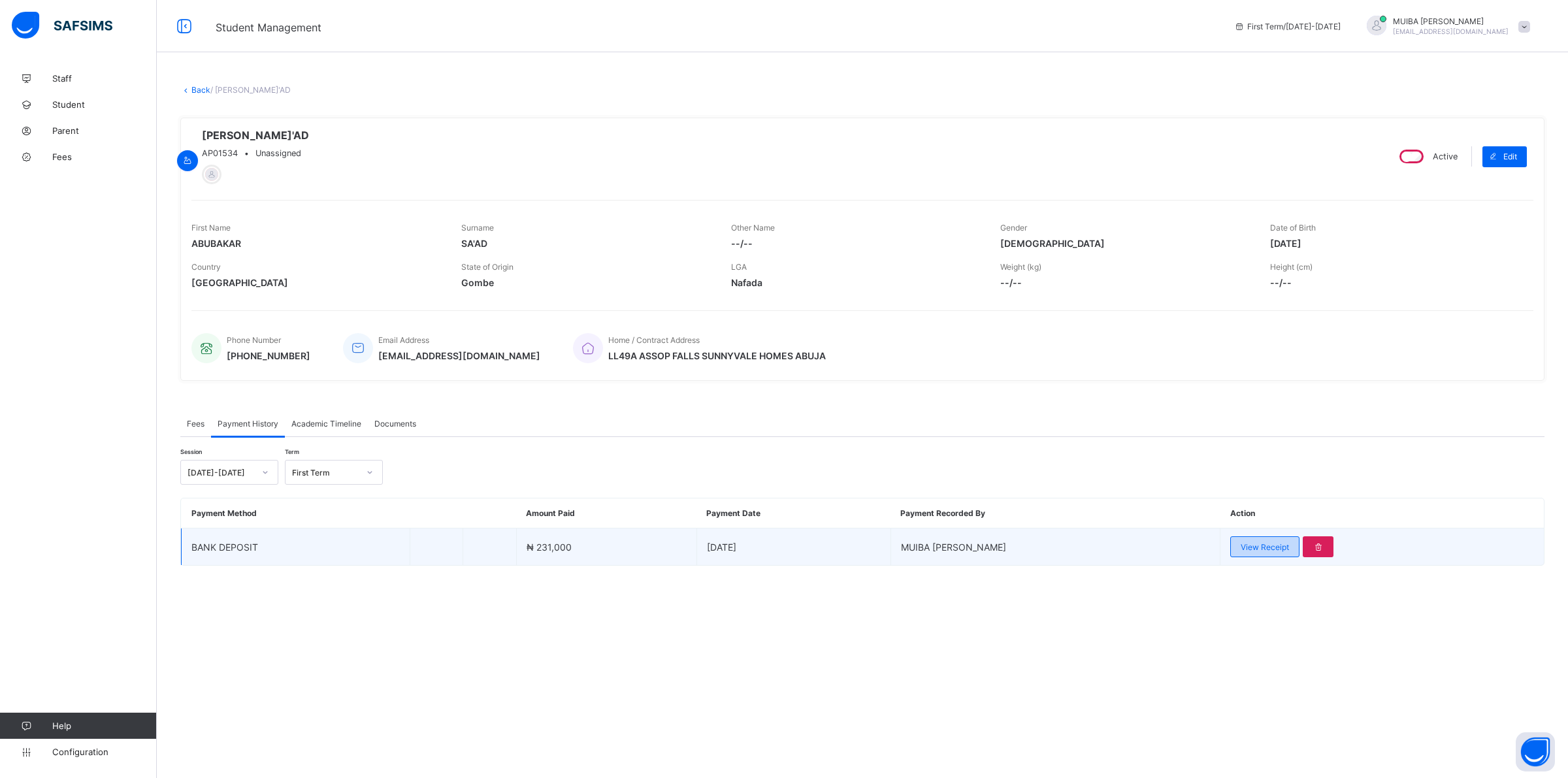
click at [1245, 550] on span "View Receipt" at bounding box center [1265, 547] width 49 height 10
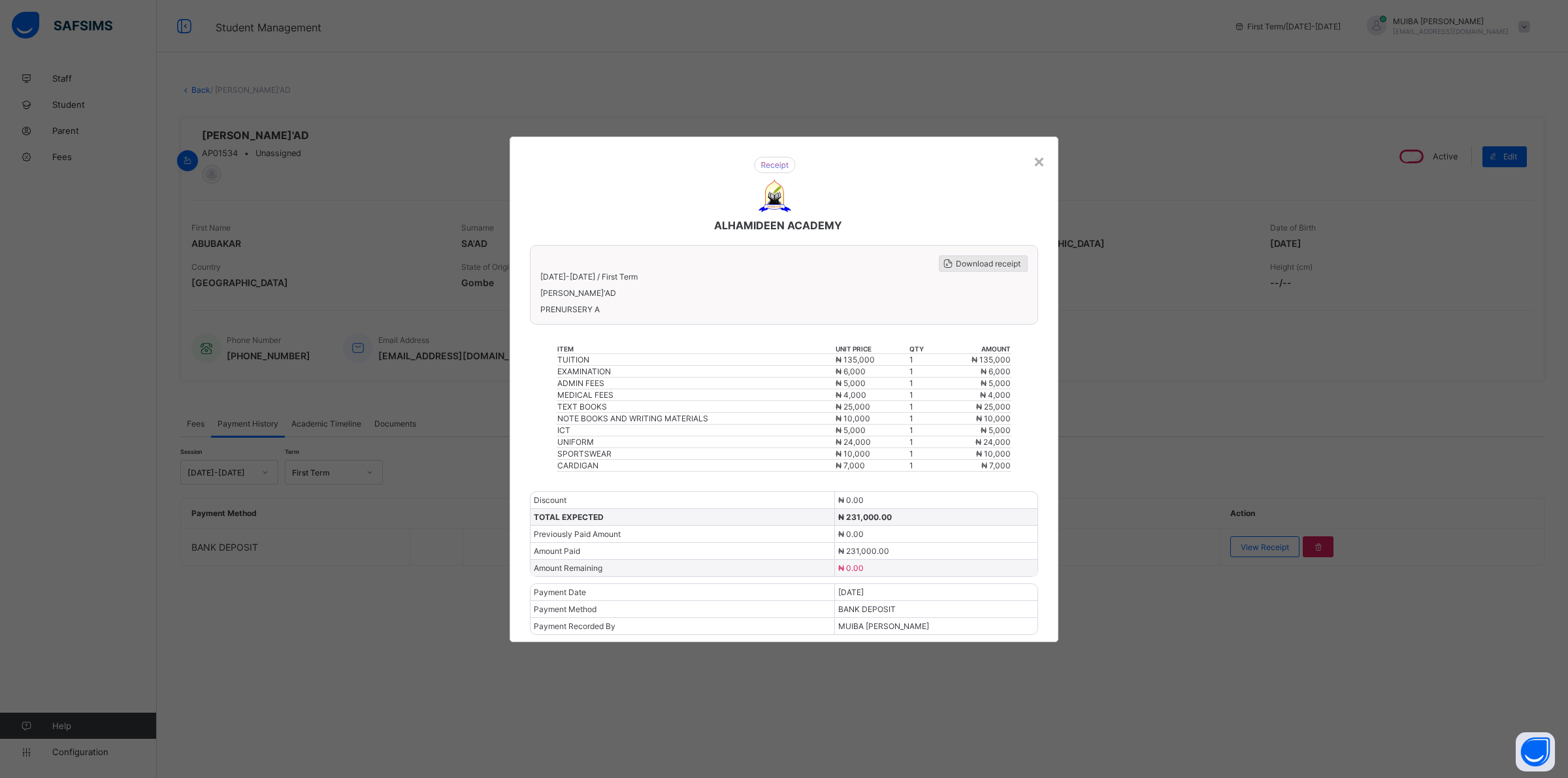
click at [979, 269] on span "Download receipt" at bounding box center [988, 263] width 65 height 10
click at [1037, 172] on div "×" at bounding box center [1039, 160] width 12 height 22
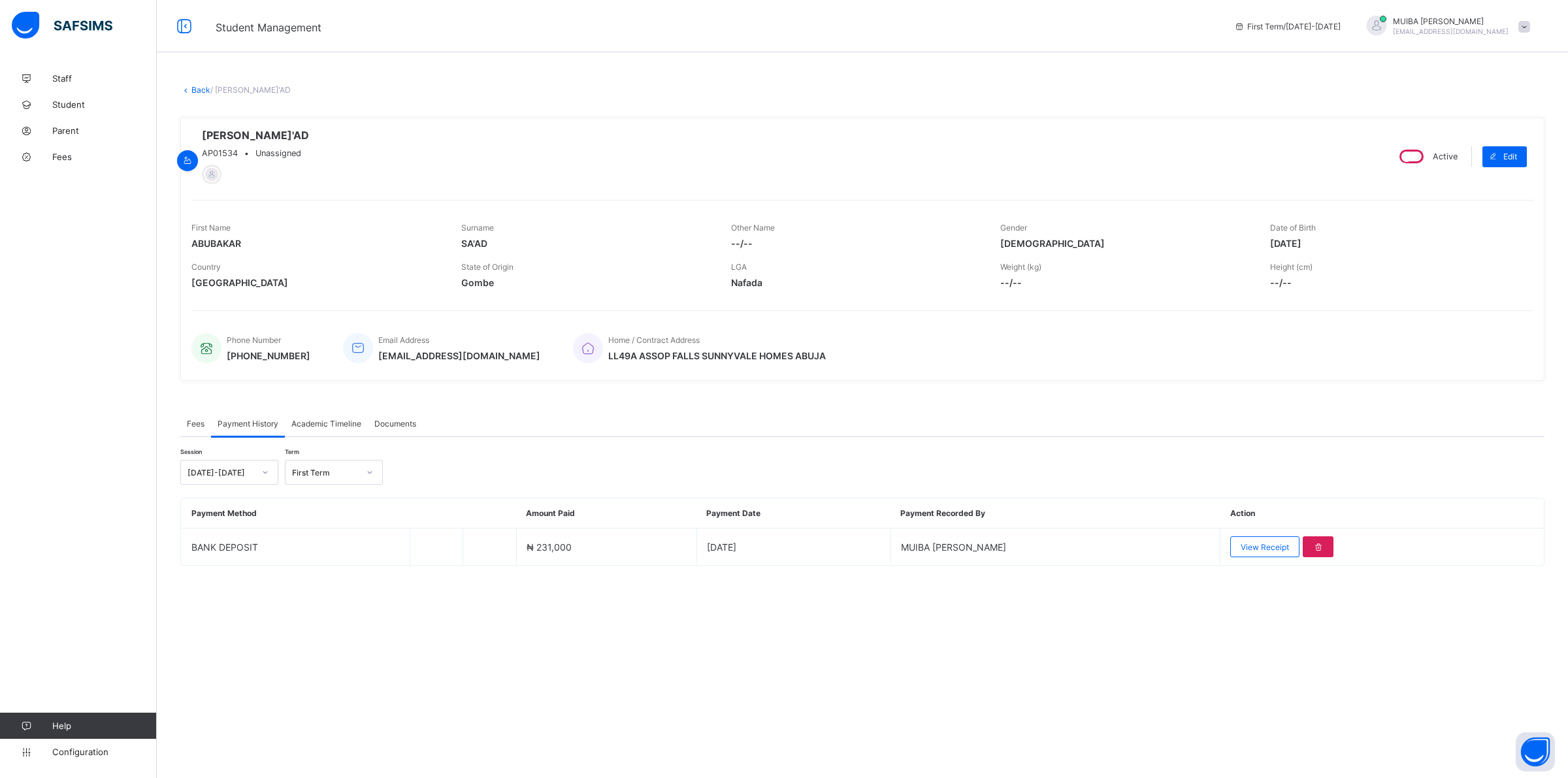
click at [200, 86] on link "Back" at bounding box center [201, 89] width 19 height 10
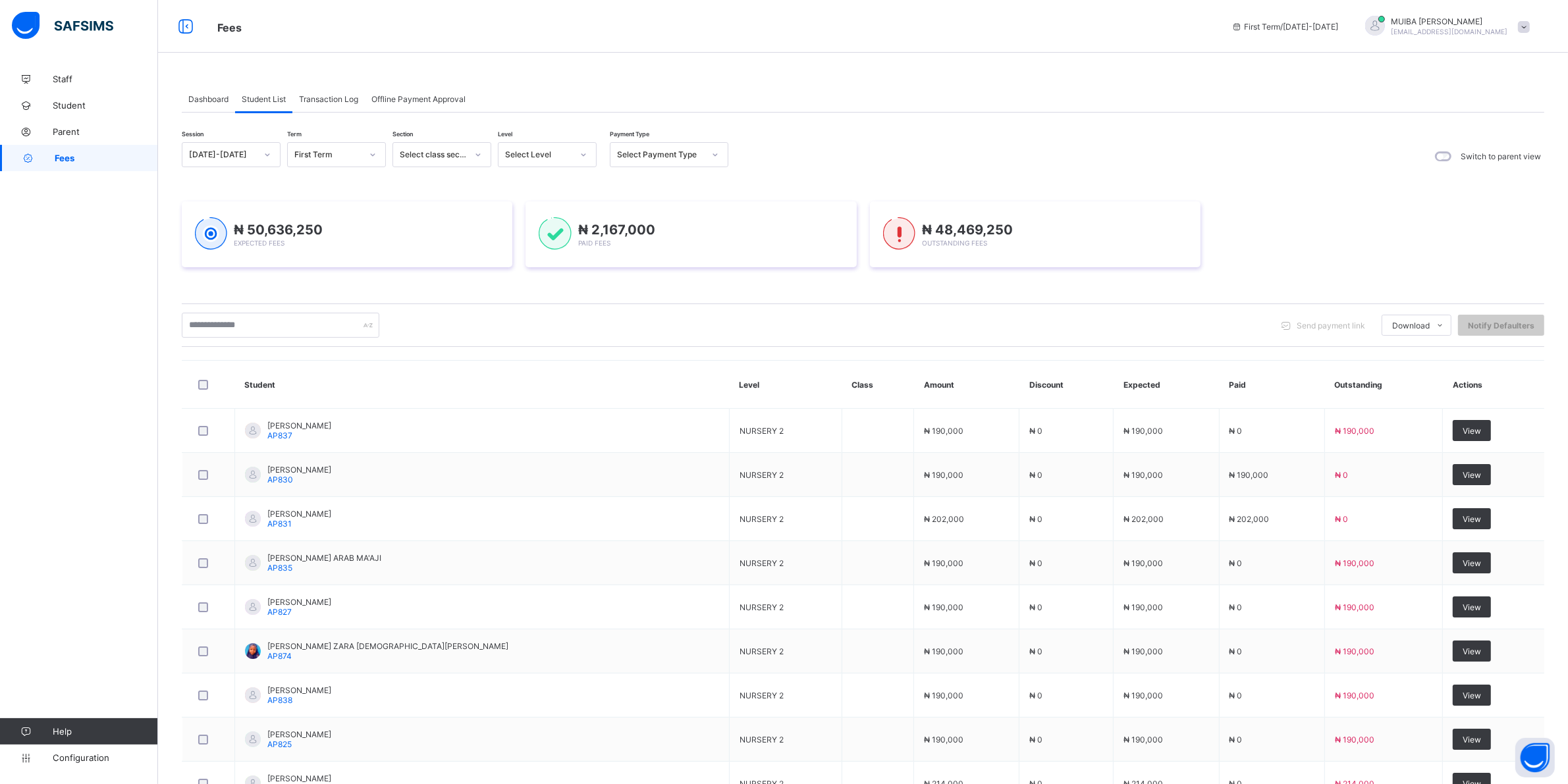
click at [580, 157] on icon at bounding box center [583, 154] width 8 height 13
click at [580, 155] on icon at bounding box center [583, 154] width 8 height 13
click at [585, 156] on icon at bounding box center [583, 154] width 8 height 13
click at [524, 241] on div "NUR 1" at bounding box center [548, 245] width 98 height 20
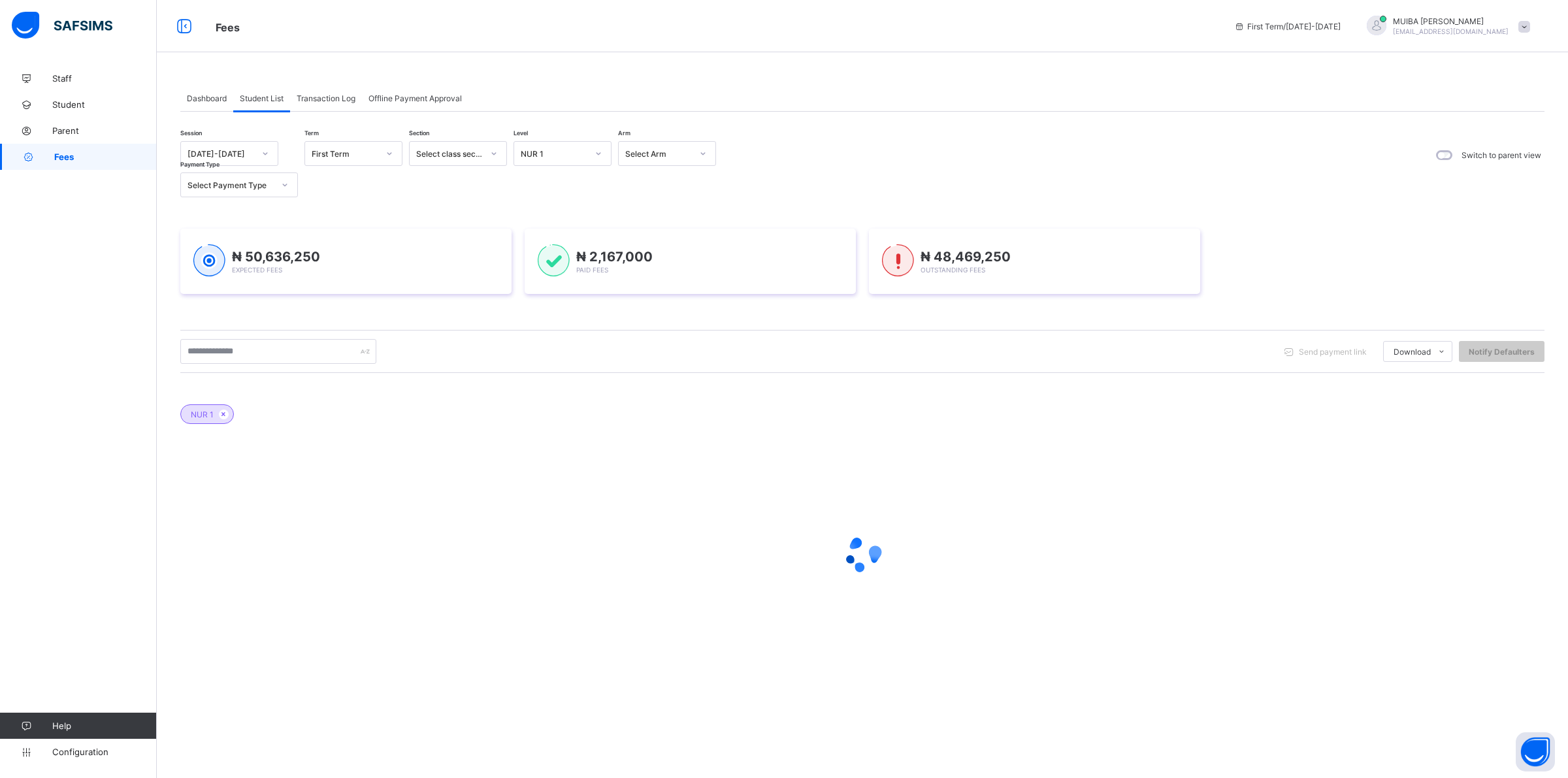
click at [521, 236] on div "₦ 50,636,250 Expected Fees ₦ 2,167,000 Paid Fees ₦ 48,469,250 Outstanding Fees" at bounding box center [862, 261] width 1364 height 65
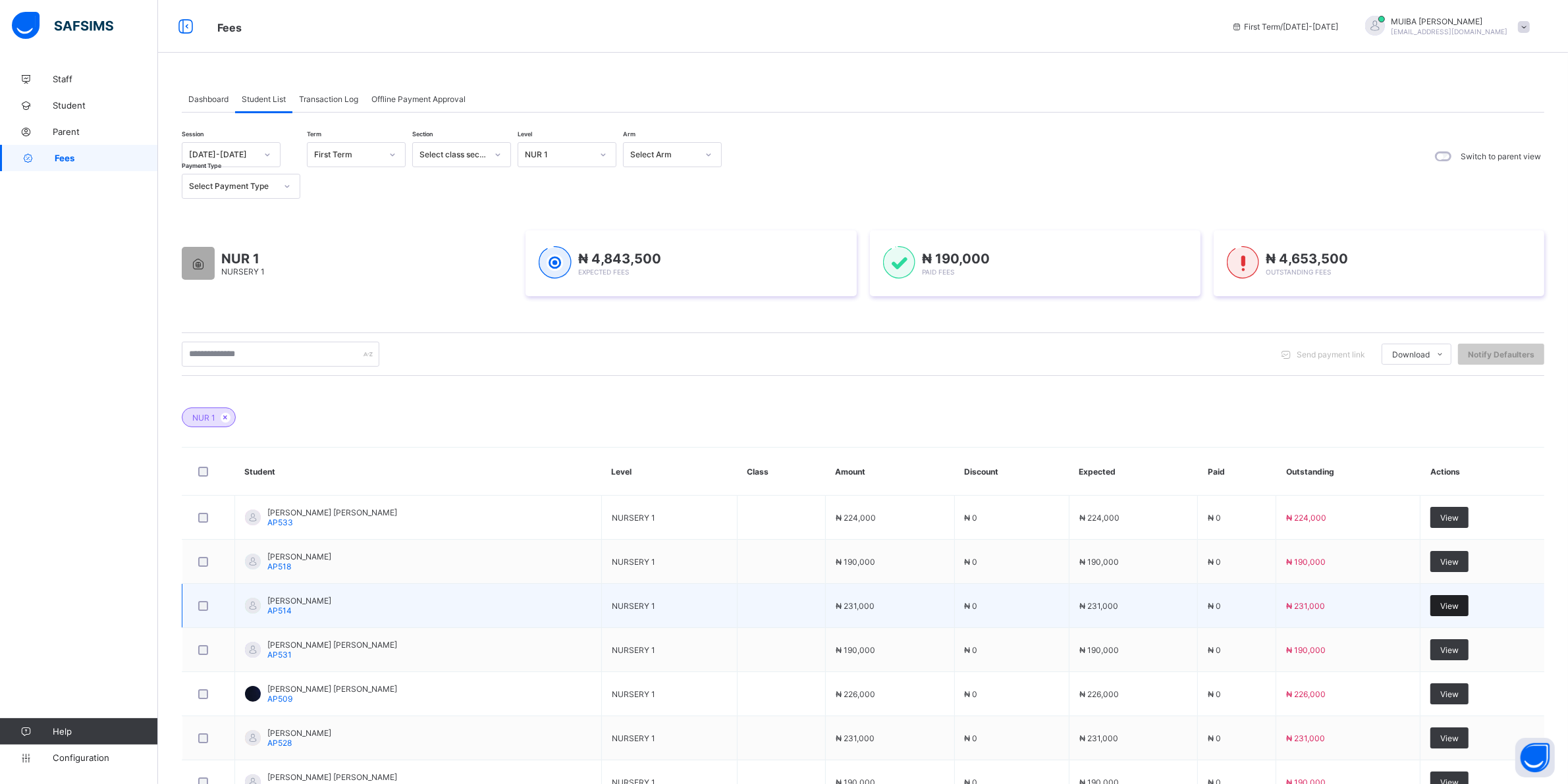
click at [1459, 610] on span "View" at bounding box center [1450, 605] width 19 height 10
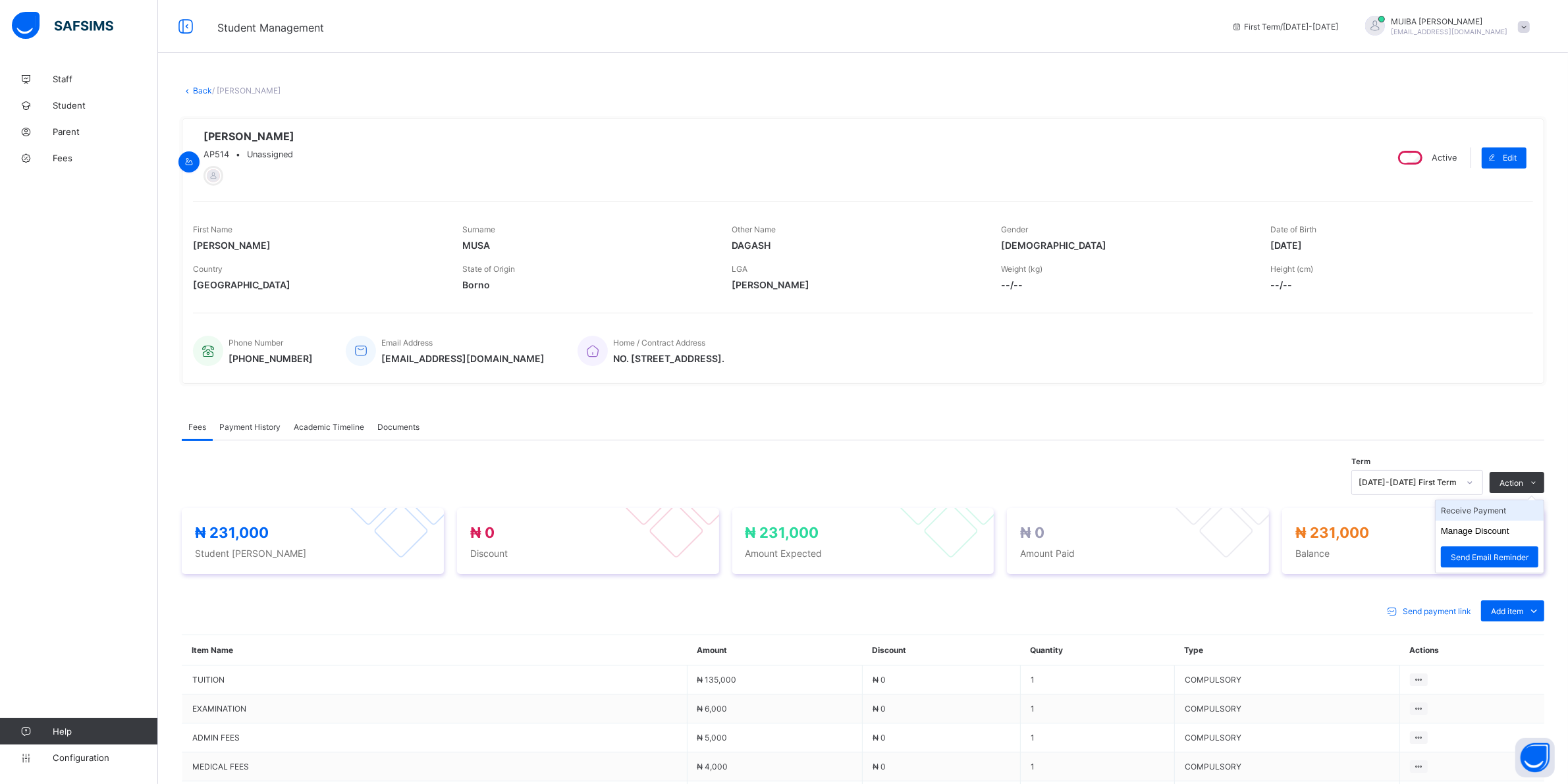
click at [1496, 518] on li "Receive Payment" at bounding box center [1490, 511] width 108 height 20
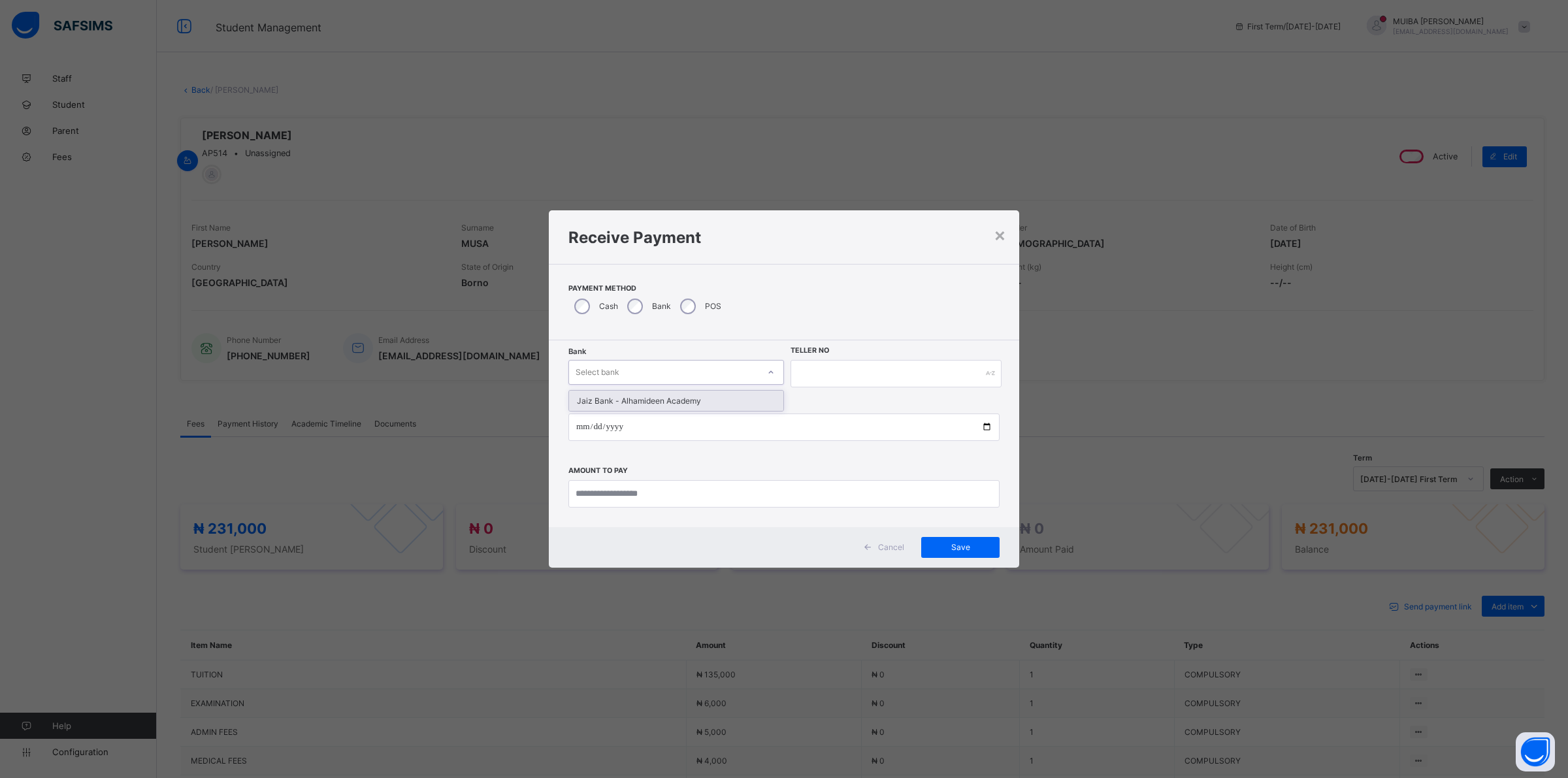
click at [772, 374] on icon at bounding box center [771, 372] width 8 height 13
click at [651, 393] on div "Jaiz Bank - Alhamideen Academy" at bounding box center [676, 401] width 214 height 20
click at [811, 374] on input "text" at bounding box center [896, 374] width 211 height 28
type input "******"
click at [577, 428] on input "date" at bounding box center [784, 428] width 431 height 28
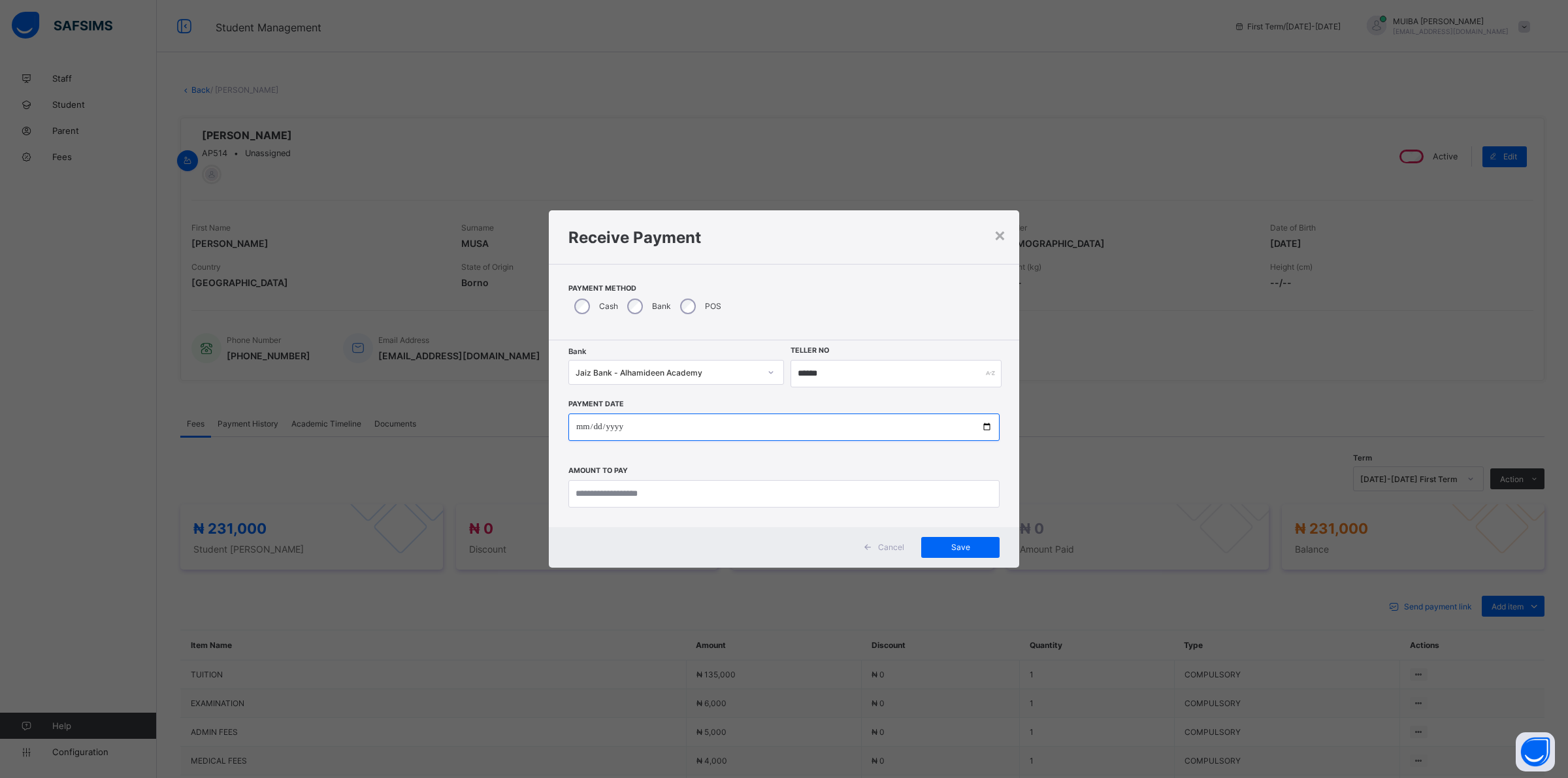
type input "**********"
click at [665, 491] on input "currency" at bounding box center [784, 494] width 431 height 28
type input "*********"
click at [944, 548] on span "Save" at bounding box center [960, 547] width 59 height 10
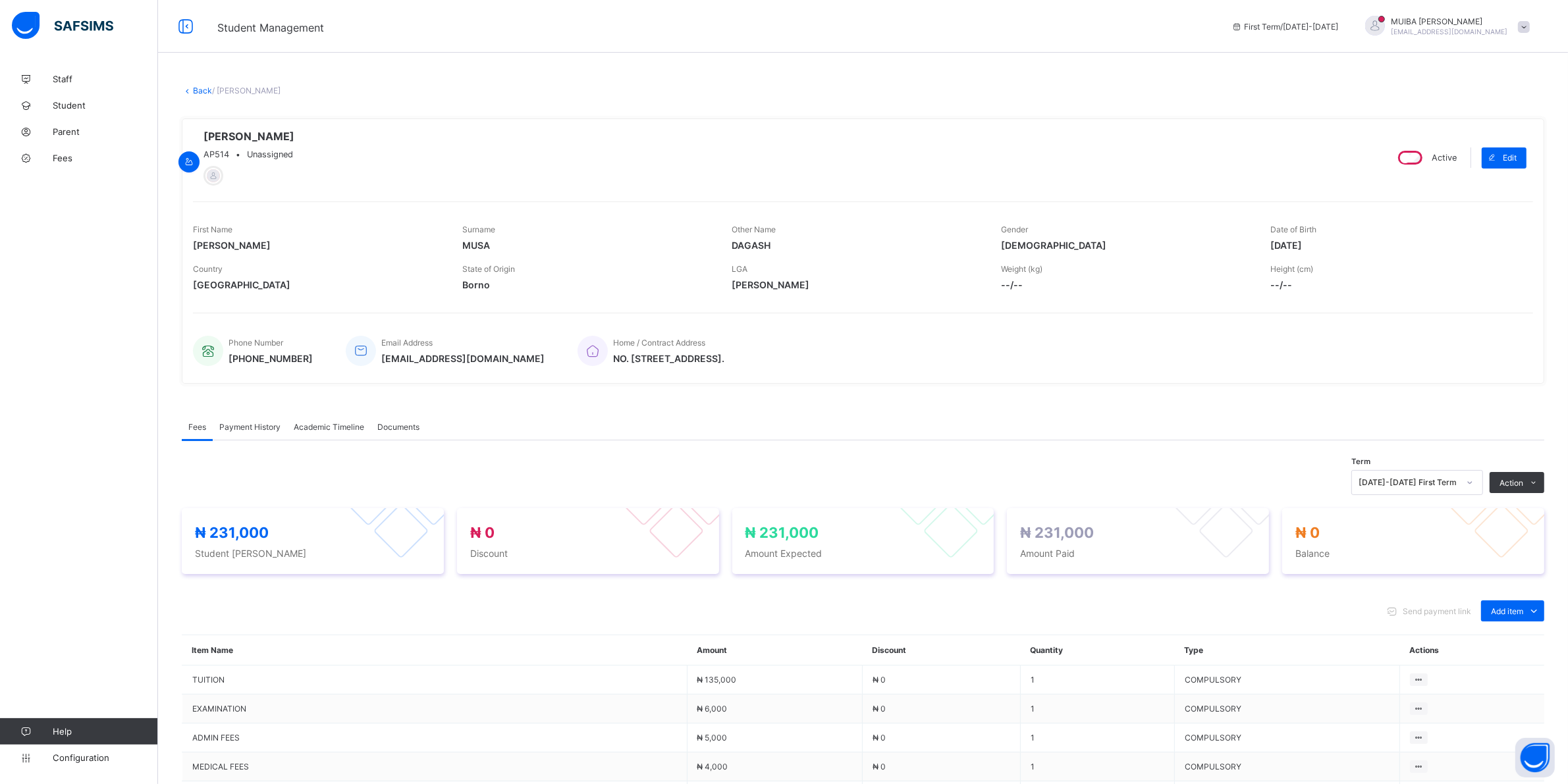
click at [255, 432] on span "Payment History" at bounding box center [249, 427] width 61 height 10
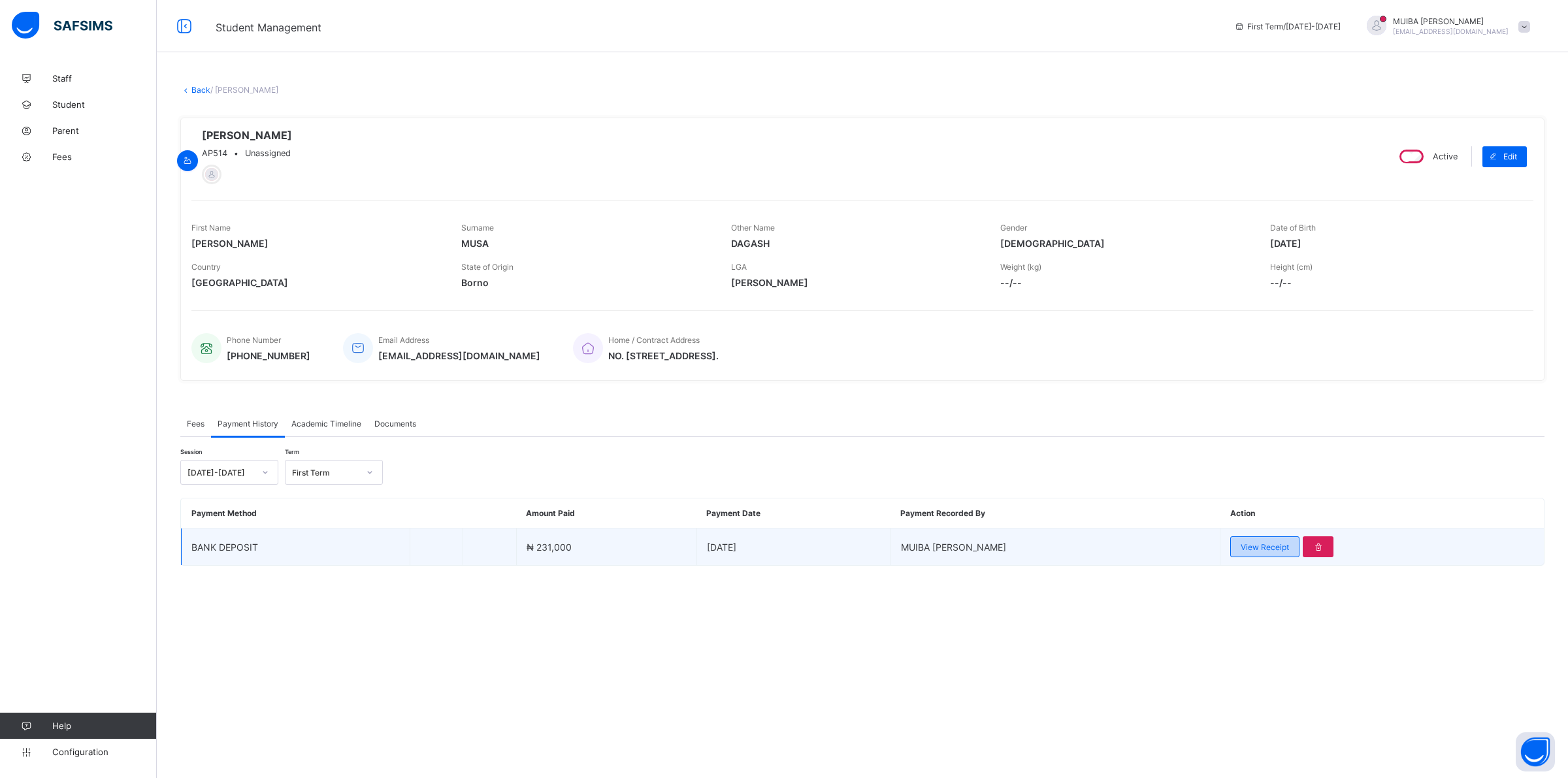
click at [1252, 549] on span "View Receipt" at bounding box center [1265, 547] width 49 height 10
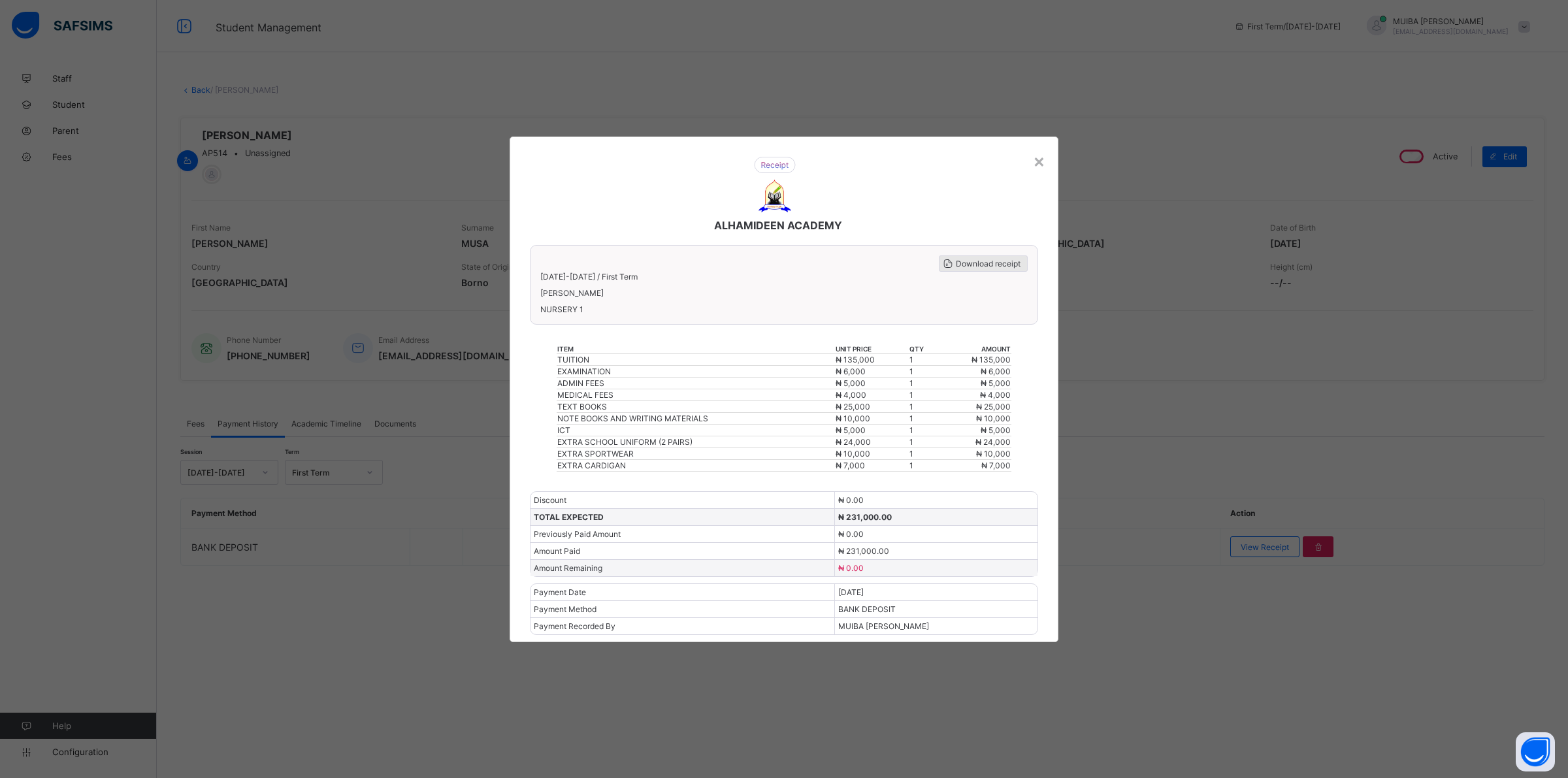
click at [967, 269] on span "Download receipt" at bounding box center [988, 263] width 65 height 10
